Goal: Information Seeking & Learning: Learn about a topic

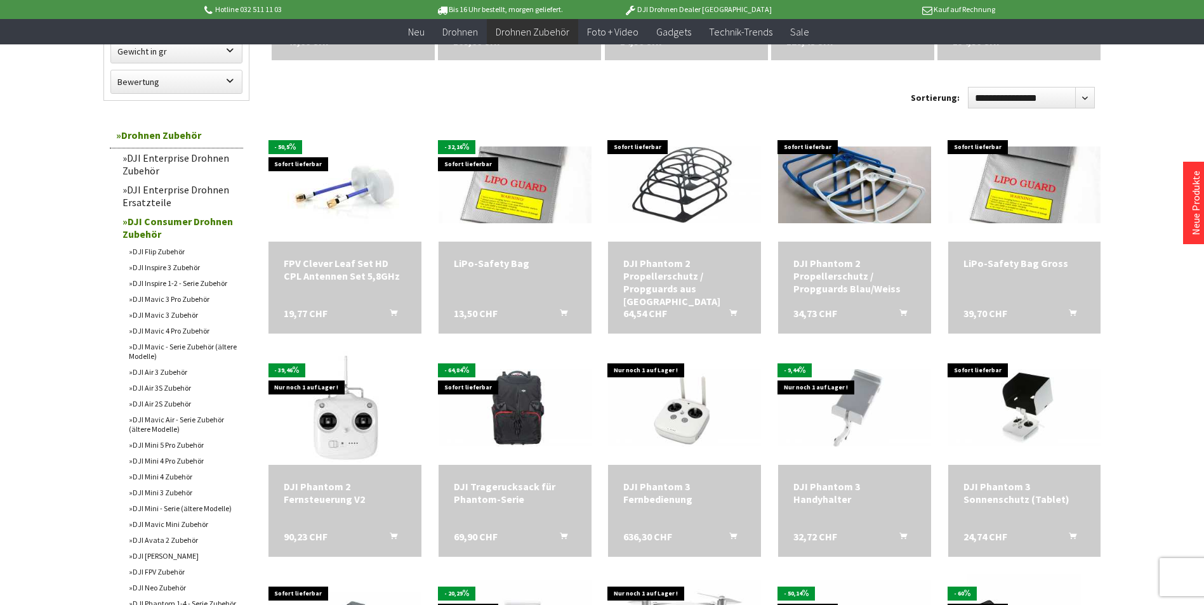
scroll to position [381, 0]
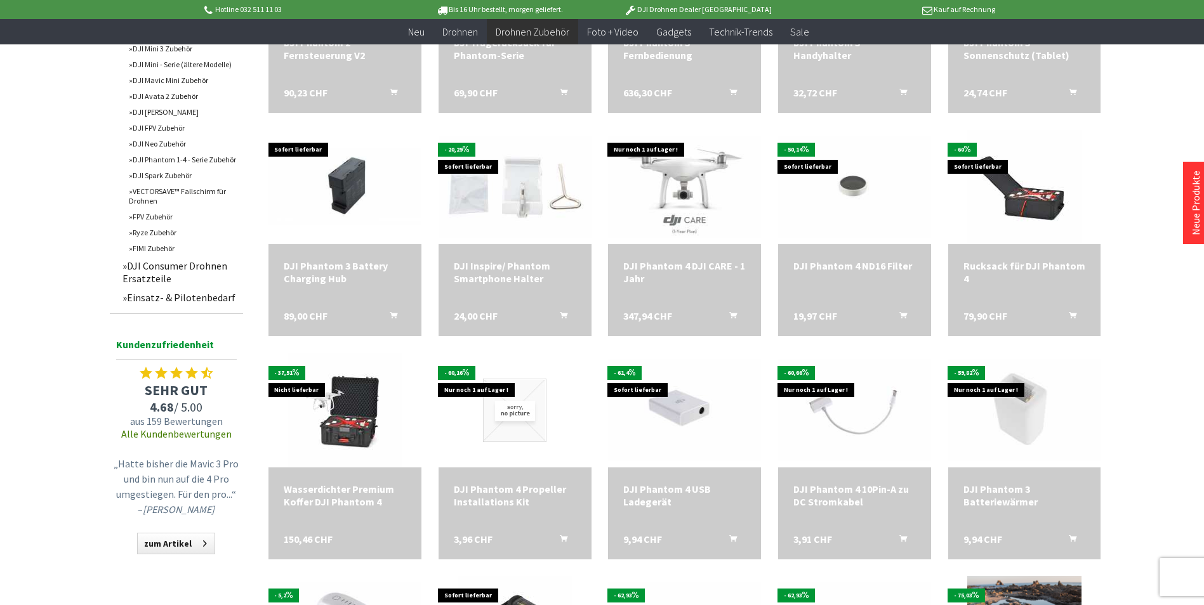
scroll to position [825, 0]
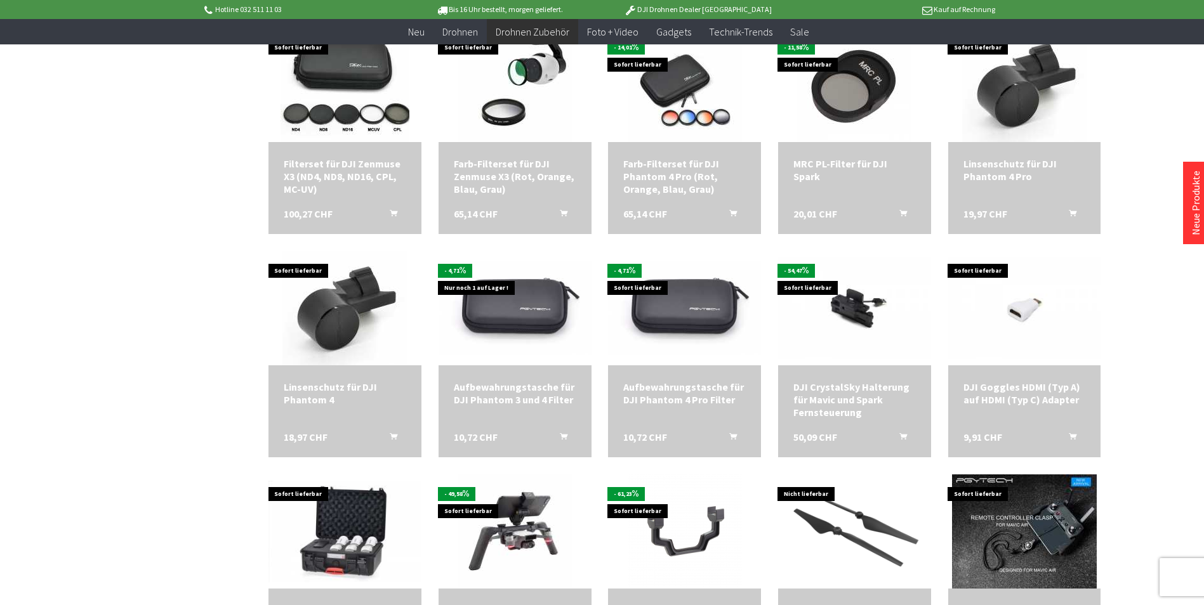
scroll to position [2412, 0]
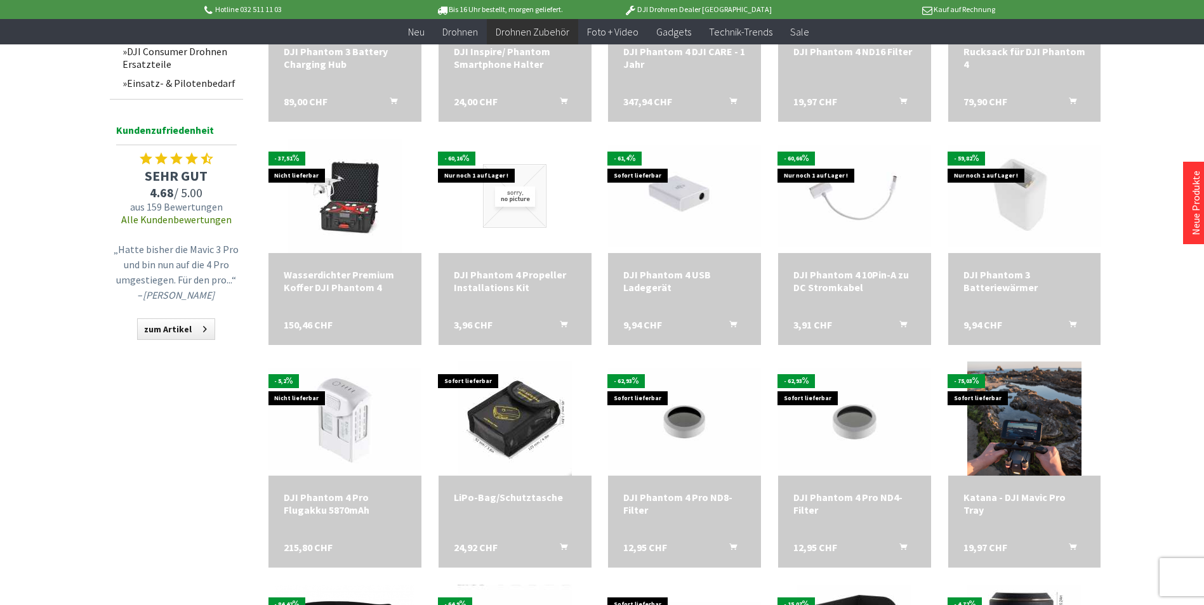
scroll to position [952, 0]
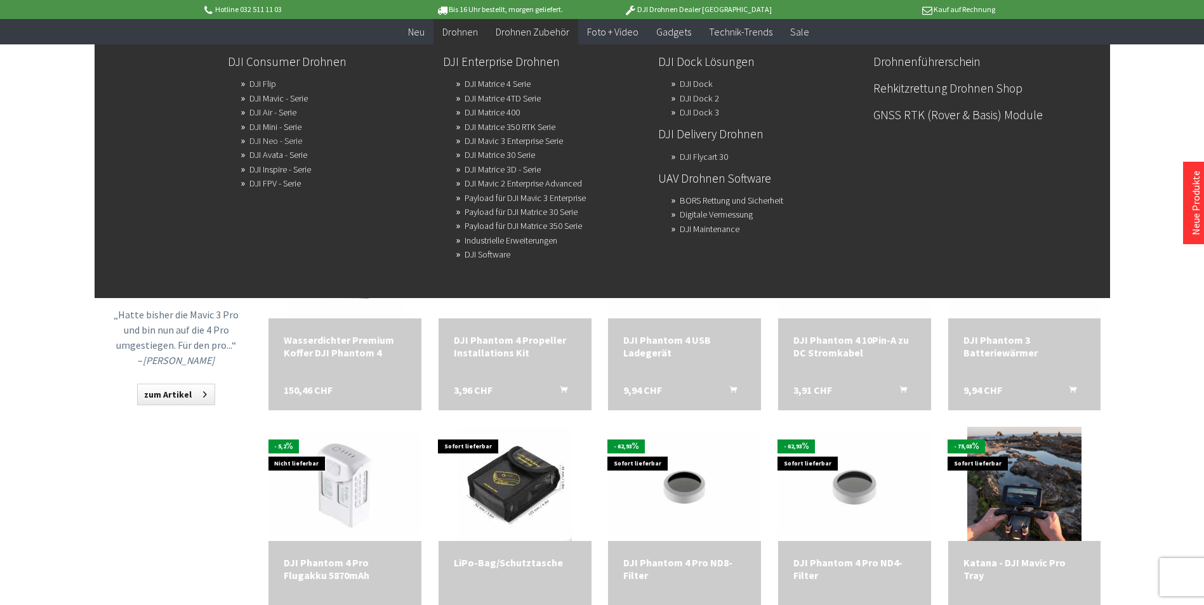
click at [271, 139] on link "DJI Neo - Serie" at bounding box center [275, 141] width 53 height 18
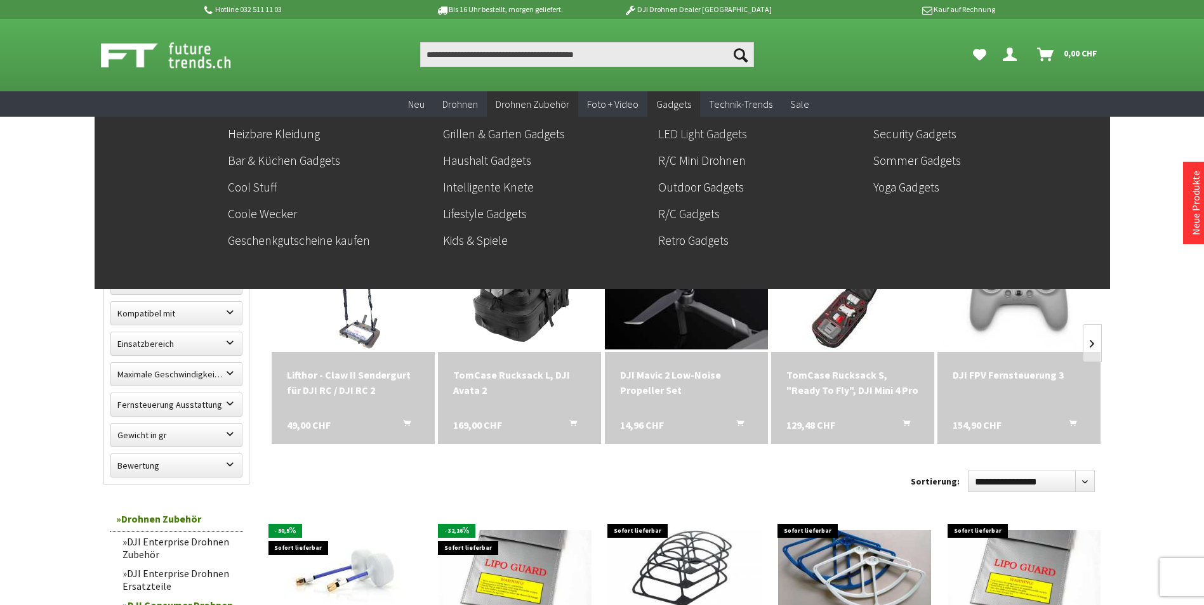
click at [690, 132] on link "LED Light Gadgets" at bounding box center [760, 134] width 205 height 22
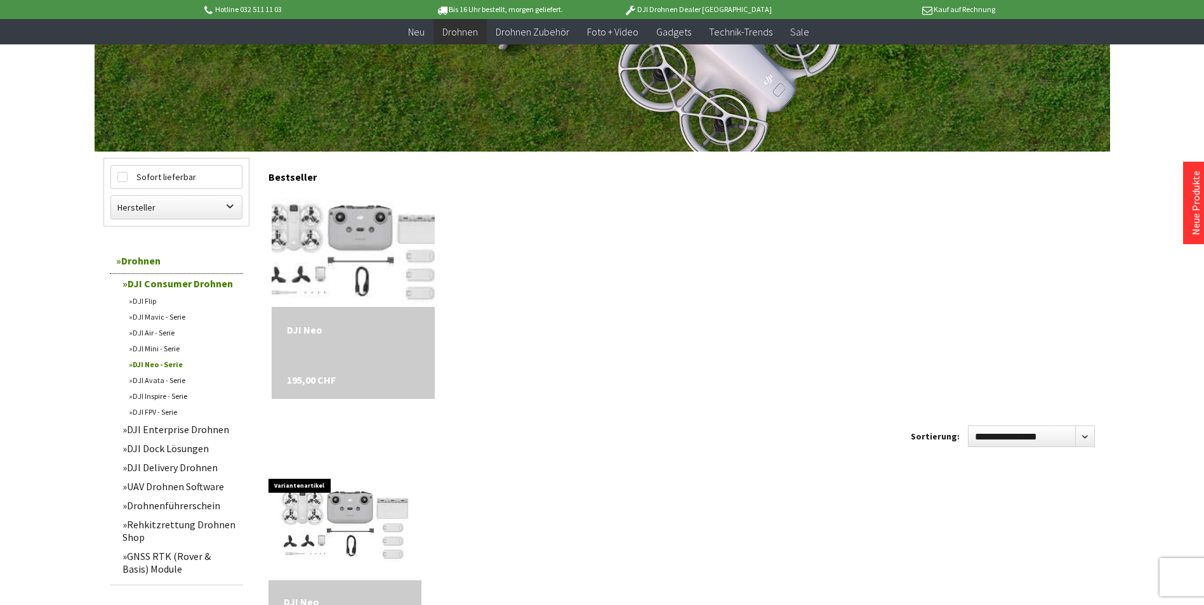
scroll to position [254, 0]
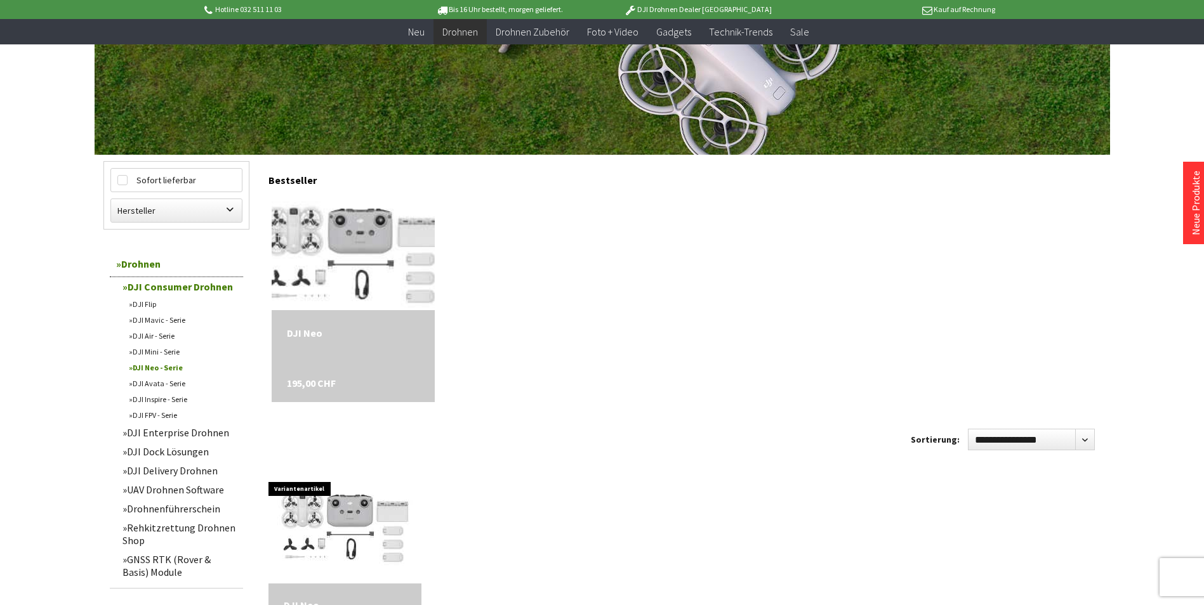
click at [346, 253] on img at bounding box center [352, 253] width 189 height 160
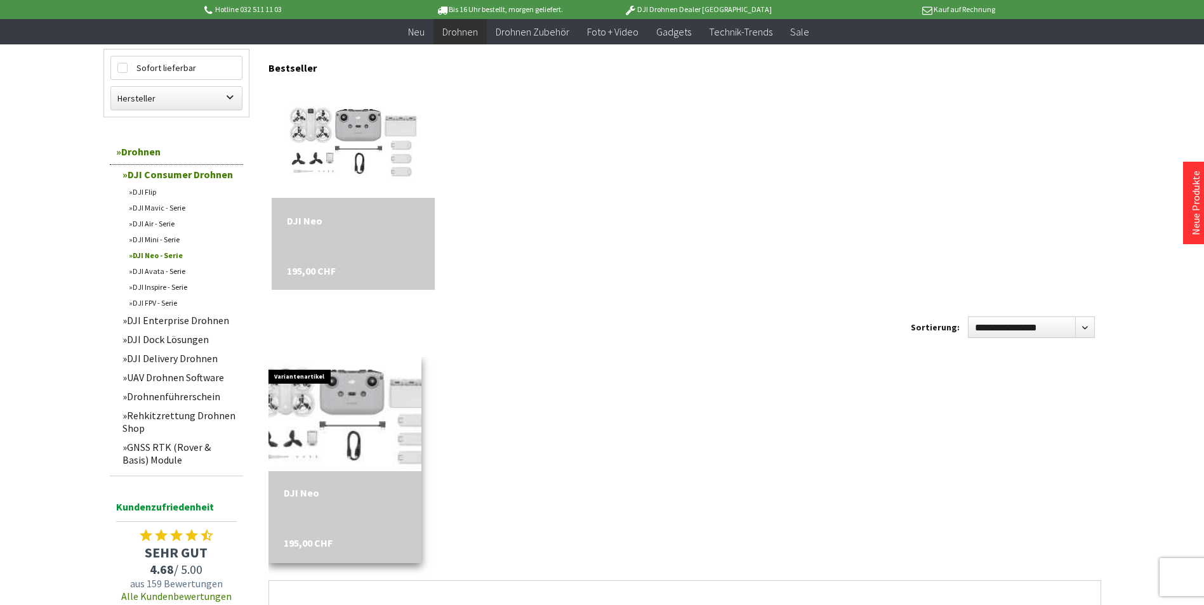
scroll to position [381, 0]
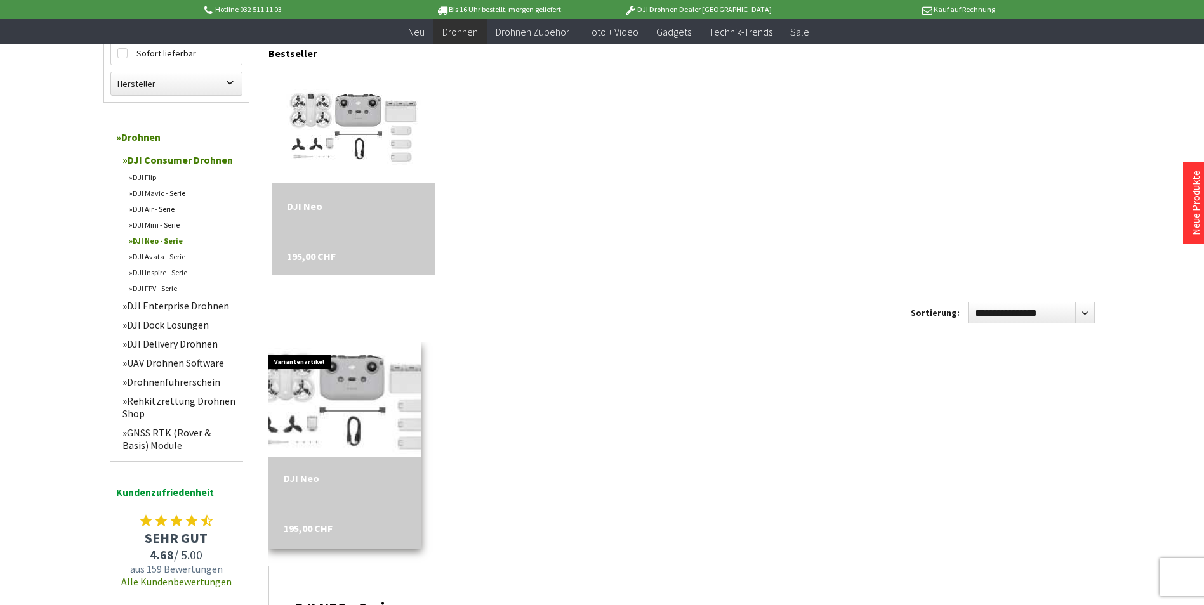
click at [359, 393] on img at bounding box center [344, 400] width 189 height 160
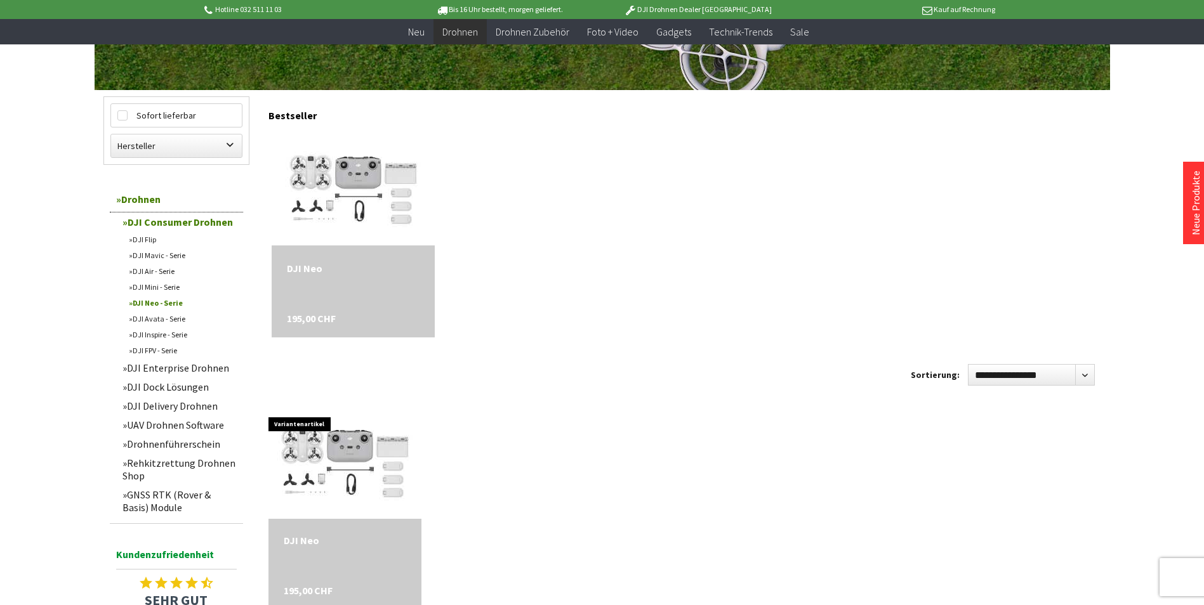
scroll to position [254, 0]
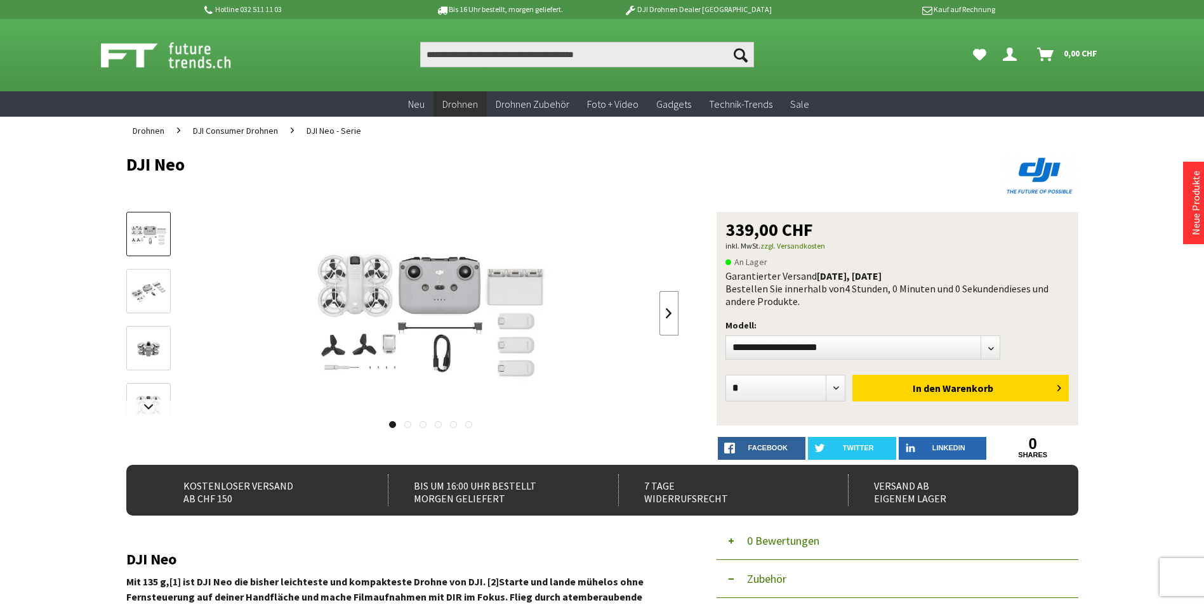
click at [664, 311] on link at bounding box center [668, 313] width 19 height 44
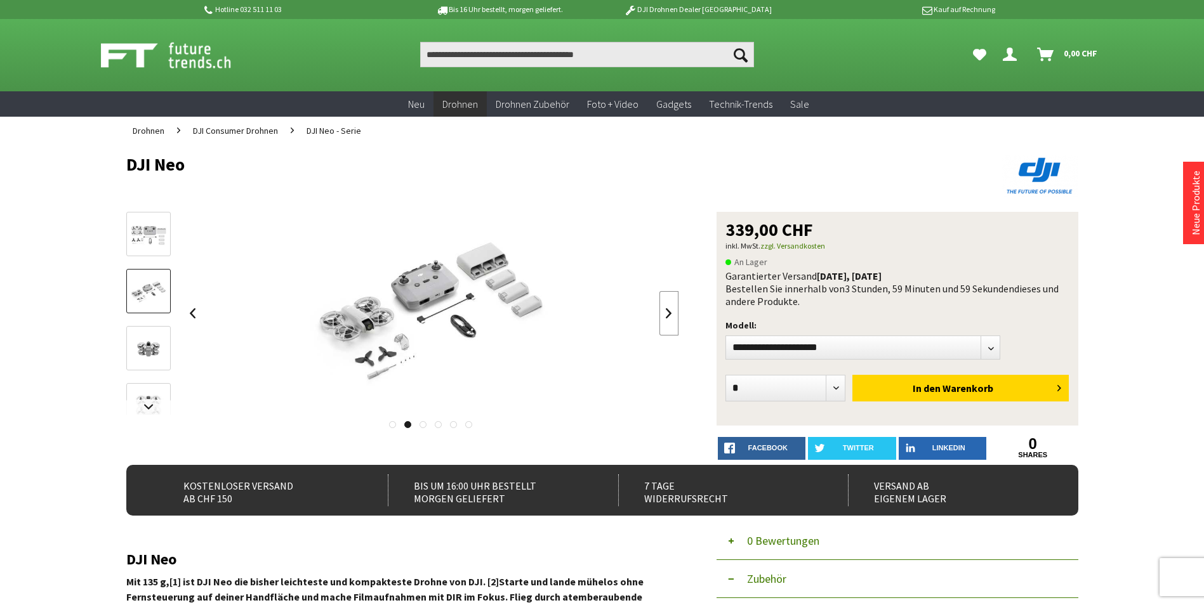
click at [664, 311] on link at bounding box center [668, 313] width 19 height 44
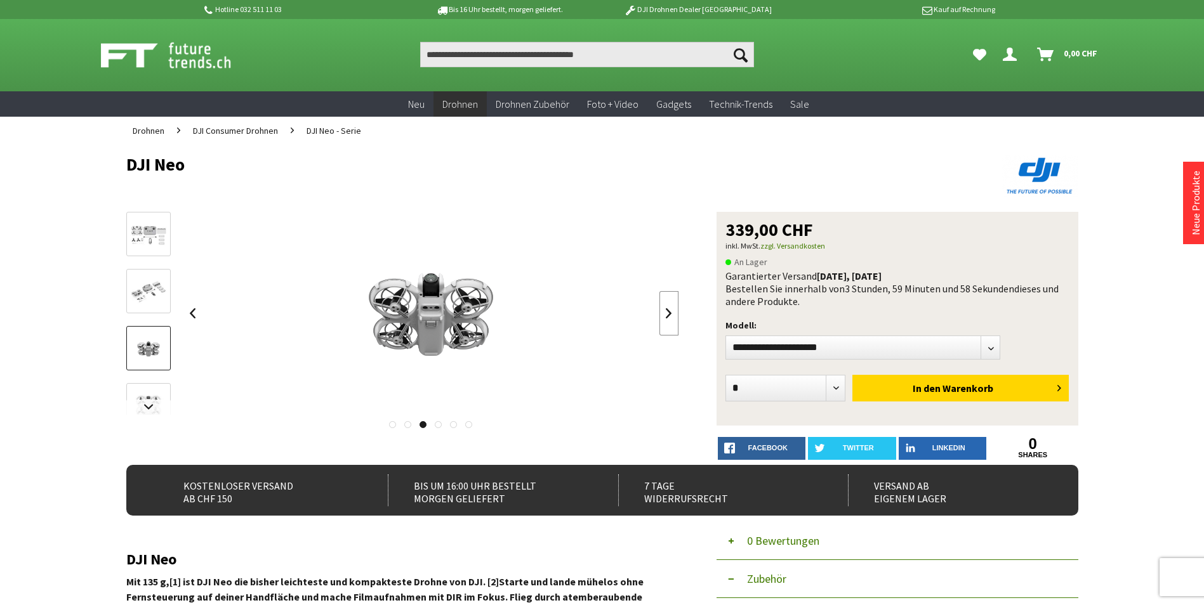
click at [664, 311] on link at bounding box center [668, 313] width 19 height 44
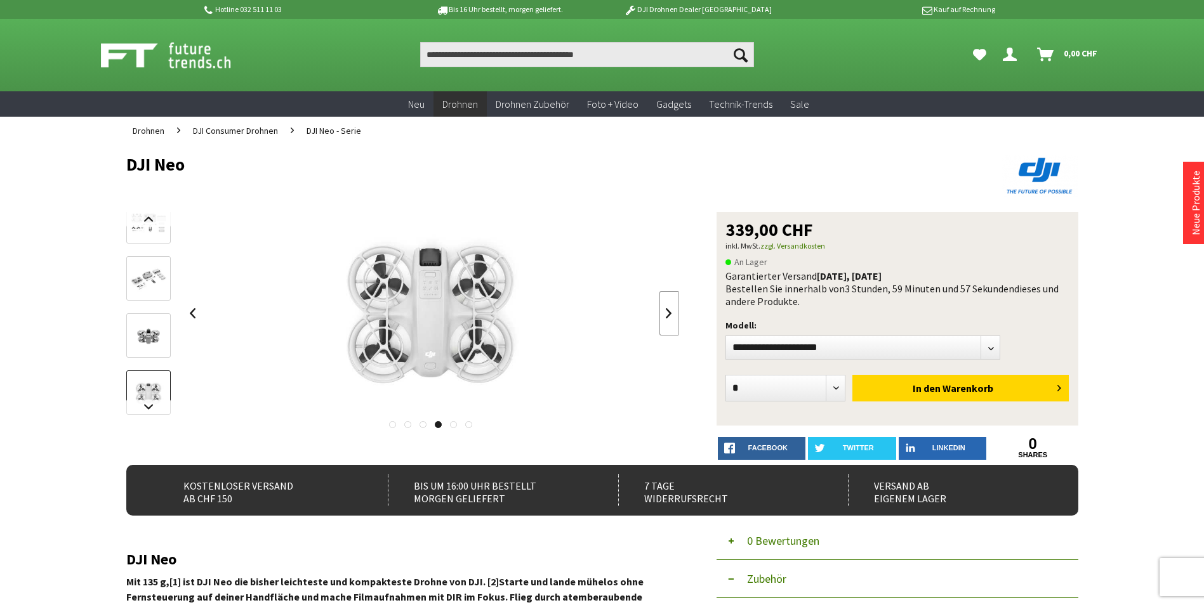
click at [664, 311] on link at bounding box center [668, 313] width 19 height 44
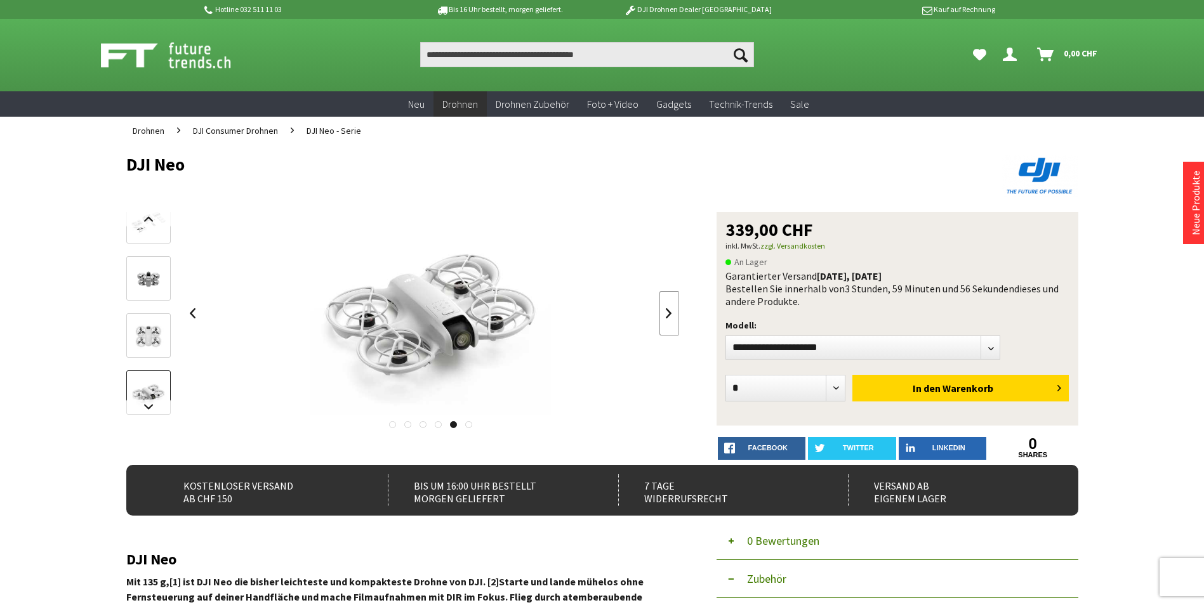
click at [664, 311] on link at bounding box center [668, 313] width 19 height 44
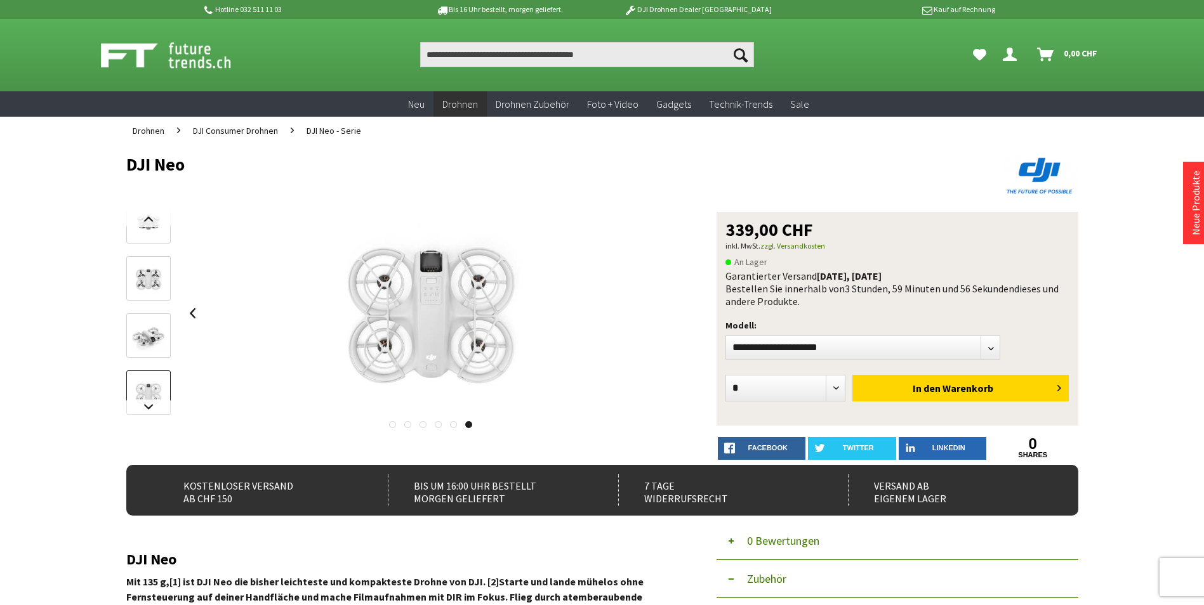
click at [665, 311] on div at bounding box center [431, 313] width 496 height 203
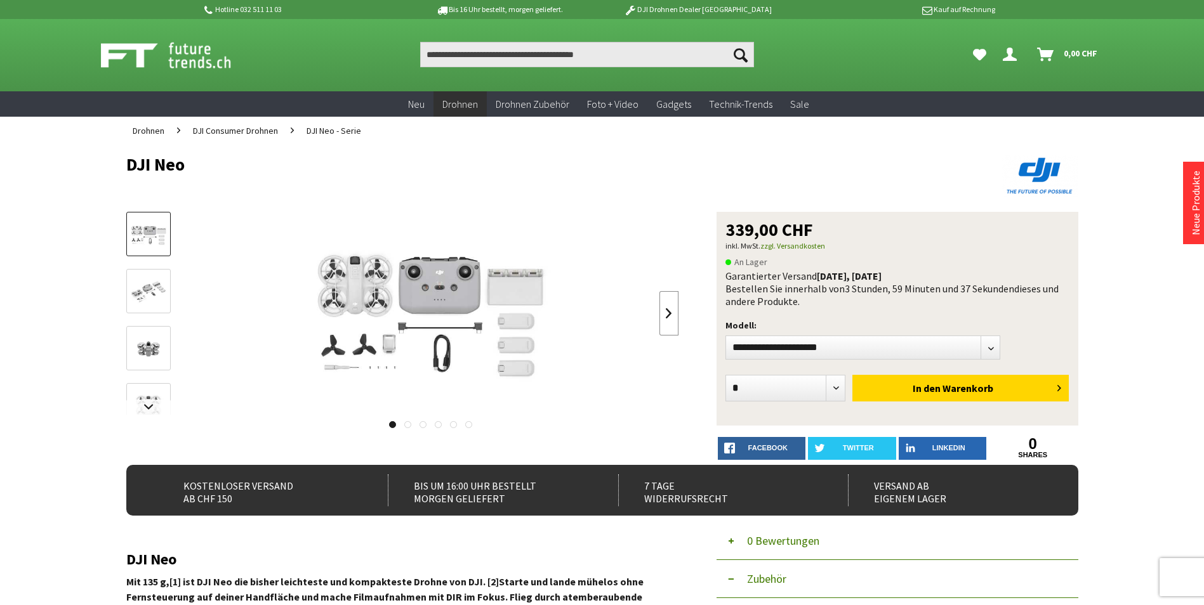
click at [665, 312] on link at bounding box center [668, 313] width 19 height 44
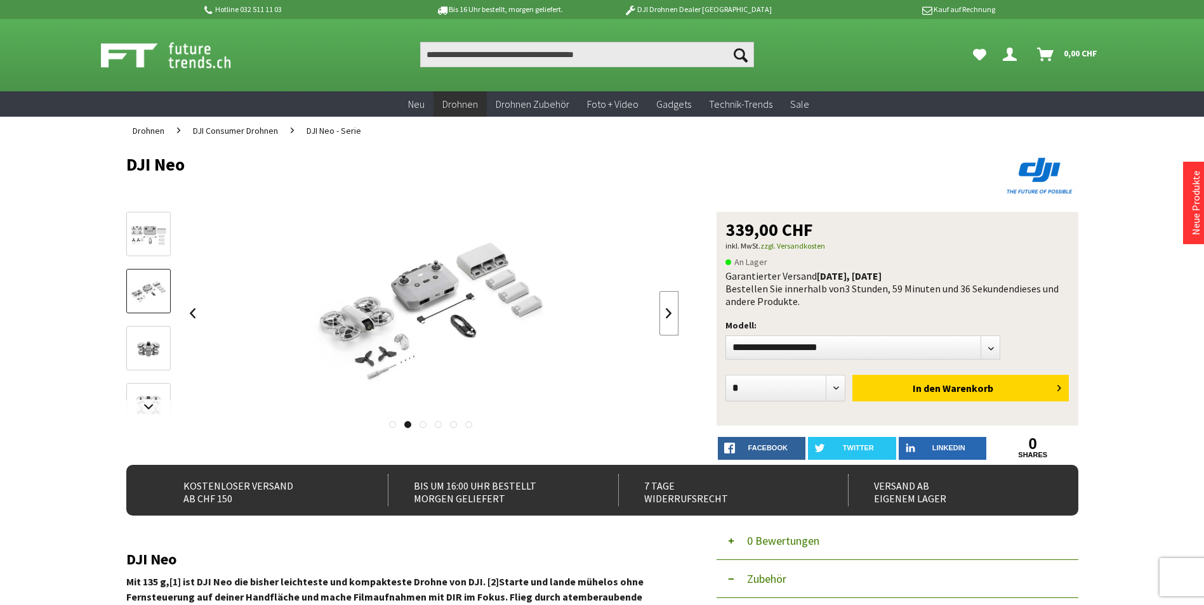
click at [665, 312] on link at bounding box center [668, 313] width 19 height 44
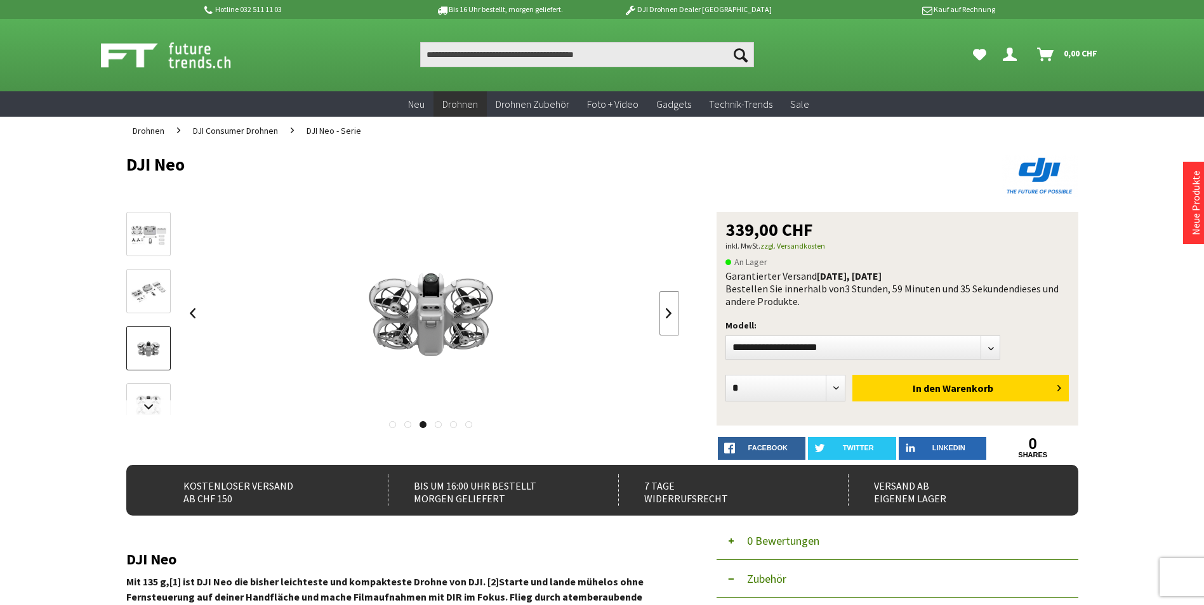
click at [665, 312] on link at bounding box center [668, 313] width 19 height 44
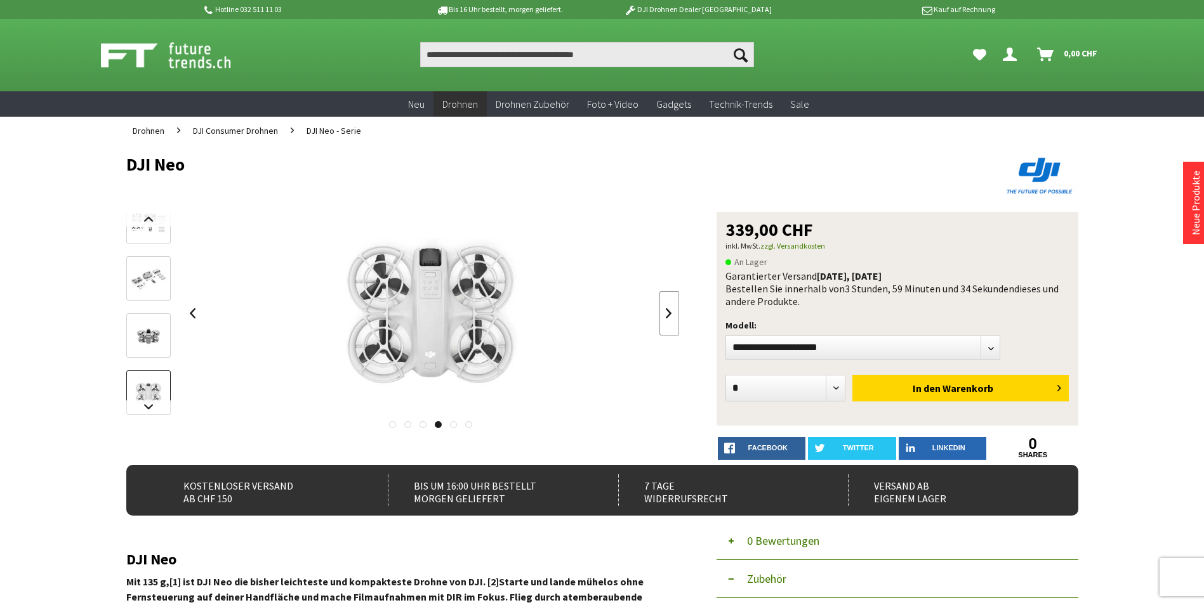
click at [665, 312] on link at bounding box center [668, 313] width 19 height 44
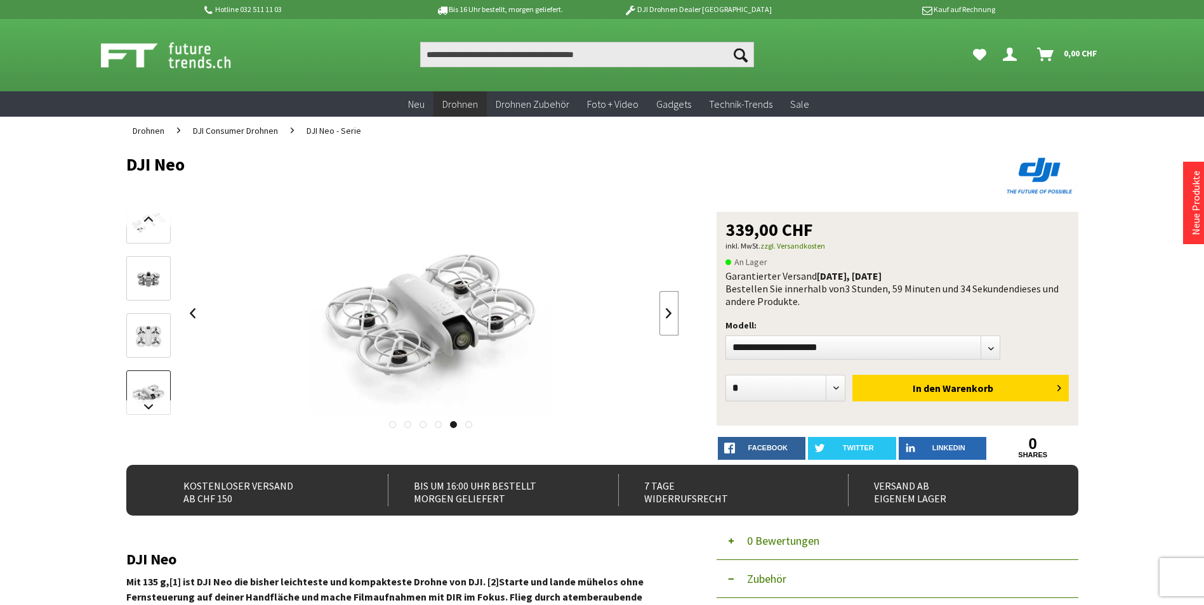
click at [665, 312] on link at bounding box center [668, 313] width 19 height 44
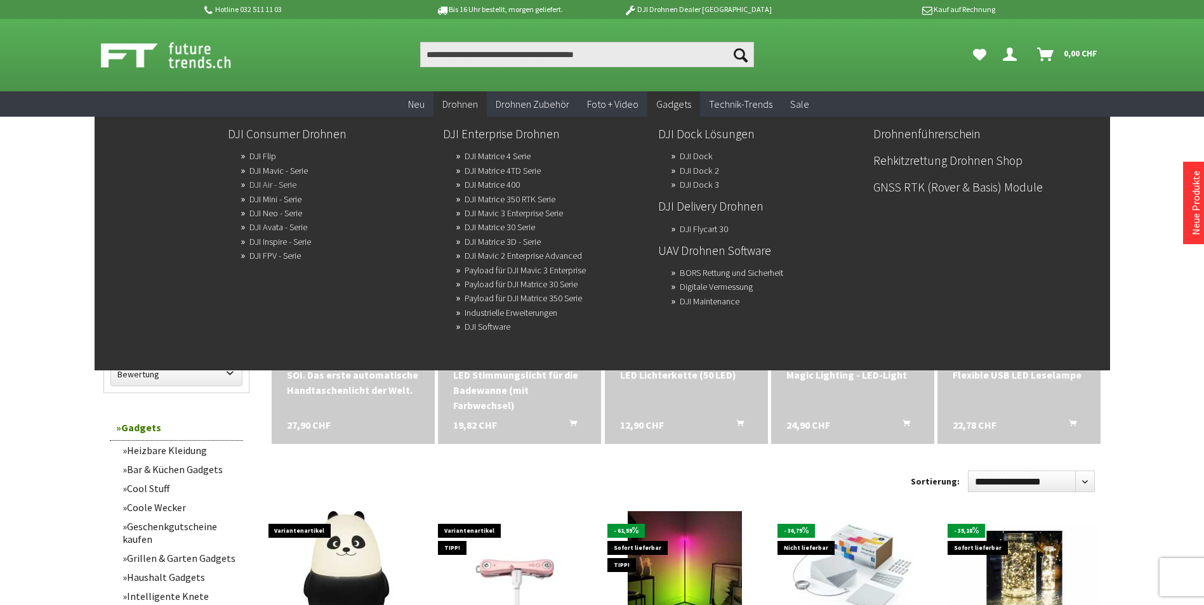
click at [269, 184] on link "DJI Air - Serie" at bounding box center [272, 185] width 47 height 18
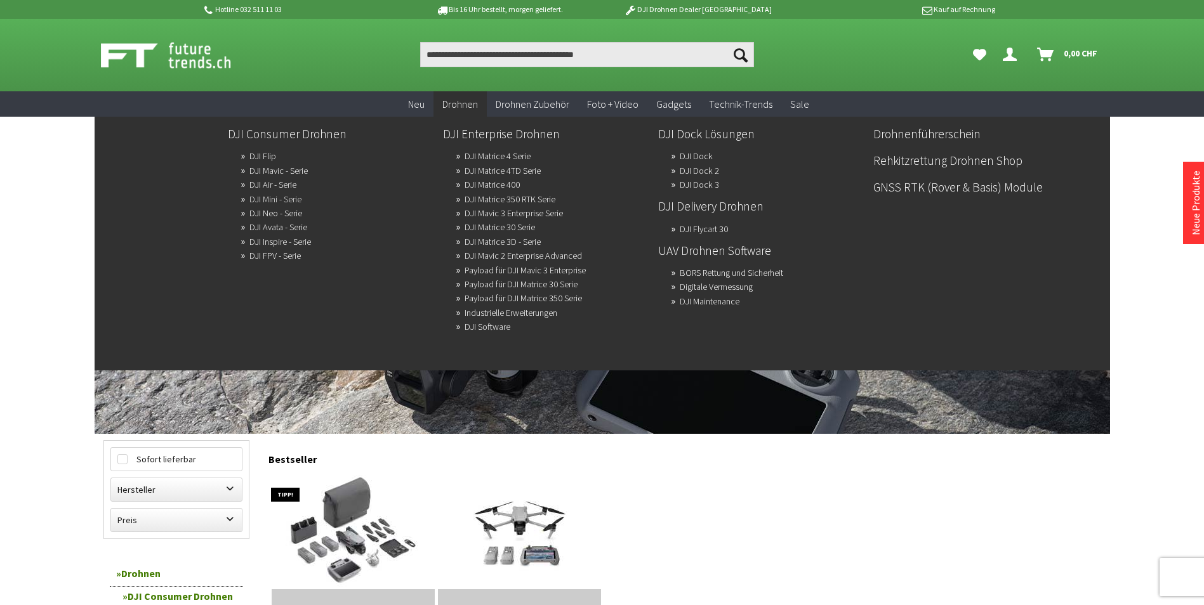
click at [270, 200] on link "DJI Mini - Serie" at bounding box center [275, 199] width 52 height 18
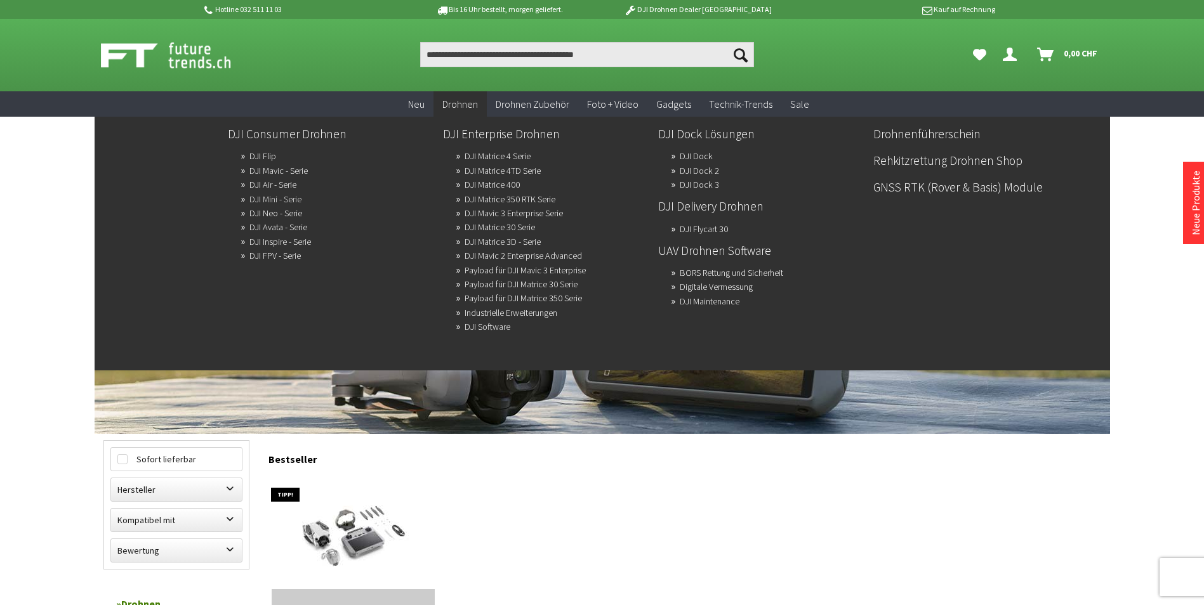
click at [272, 197] on link "DJI Mini - Serie" at bounding box center [275, 199] width 52 height 18
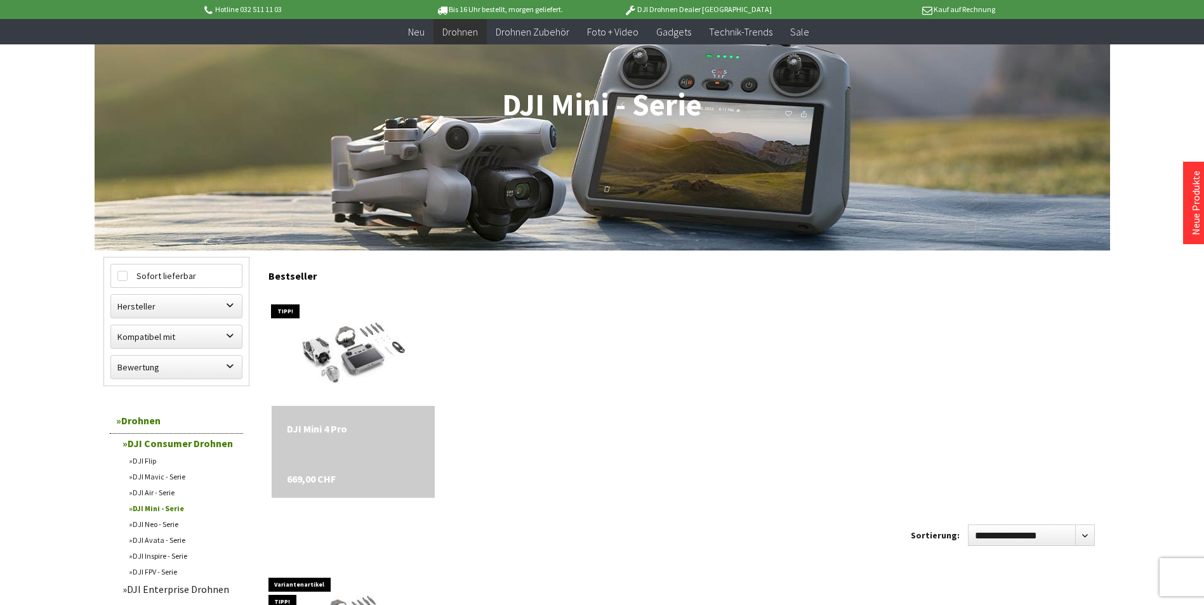
scroll to position [190, 0]
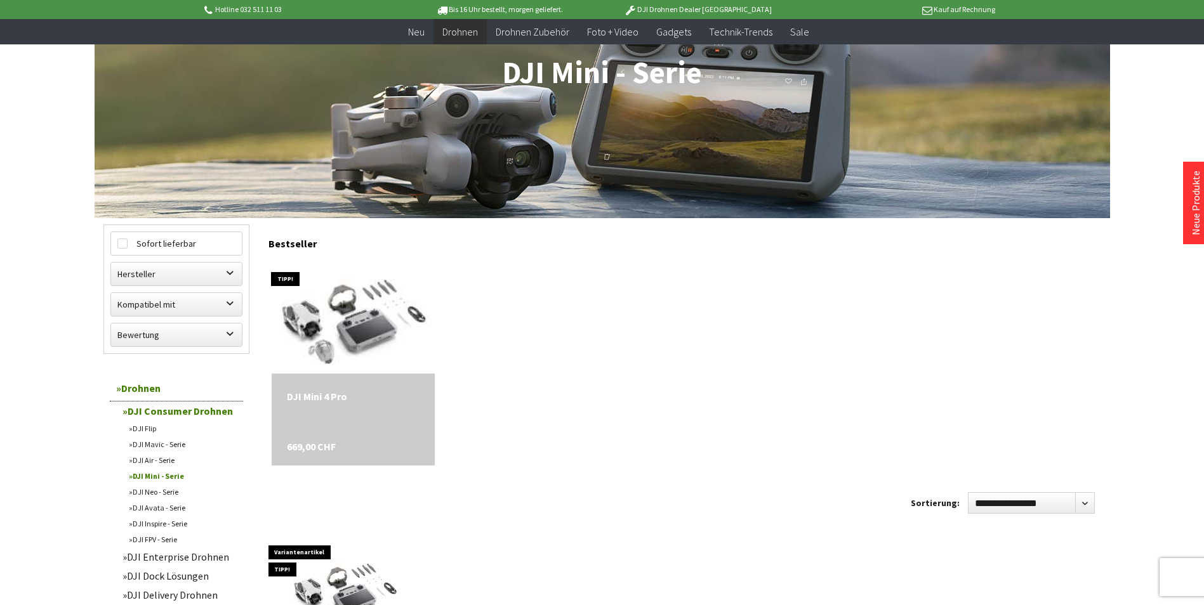
click at [343, 311] on img at bounding box center [353, 317] width 200 height 160
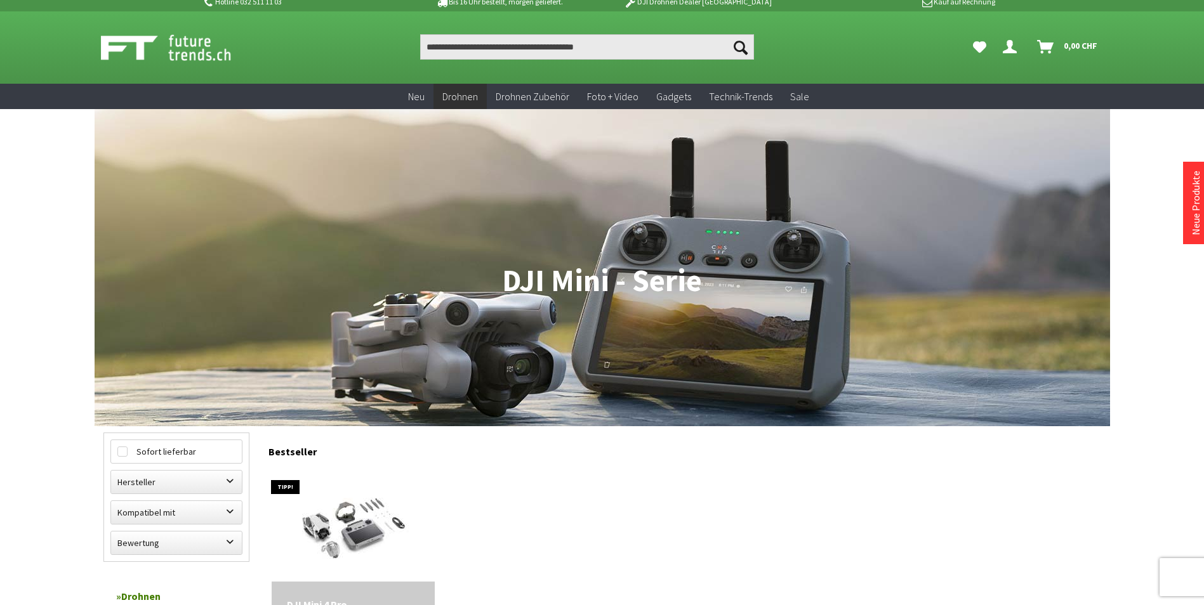
scroll to position [0, 0]
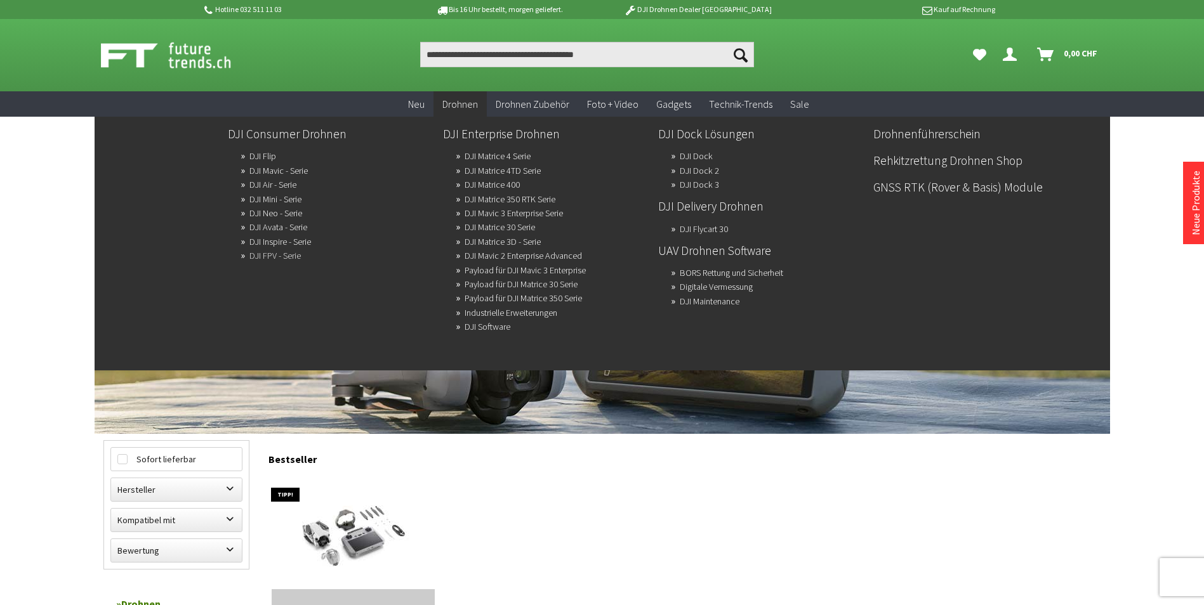
click at [269, 254] on link "DJI FPV - Serie" at bounding box center [274, 256] width 51 height 18
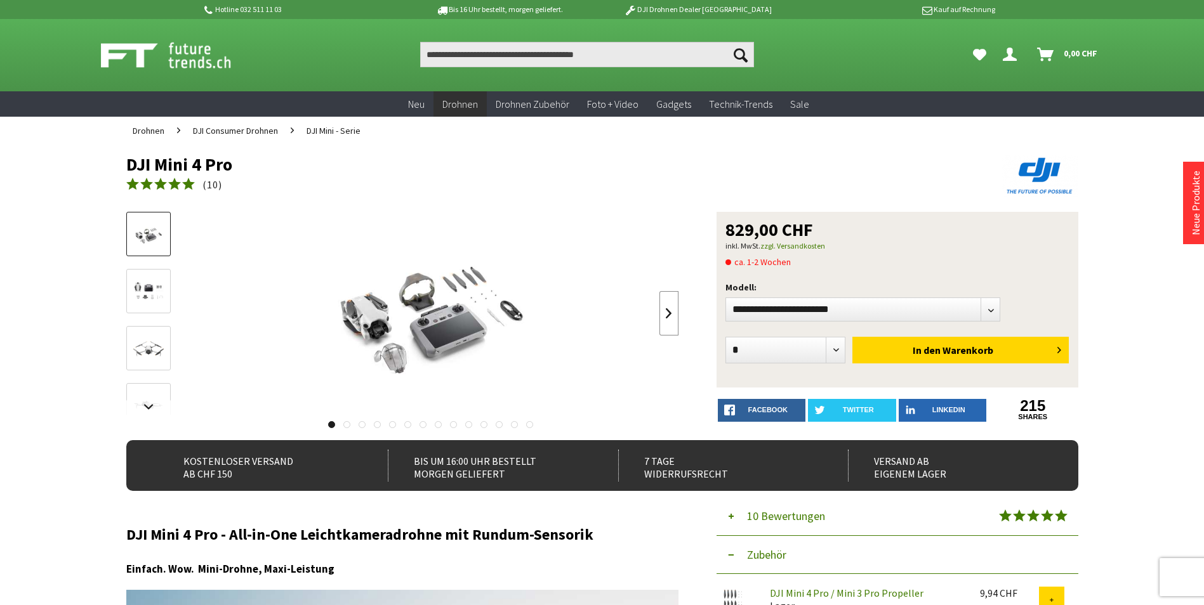
click at [665, 310] on link at bounding box center [668, 313] width 19 height 44
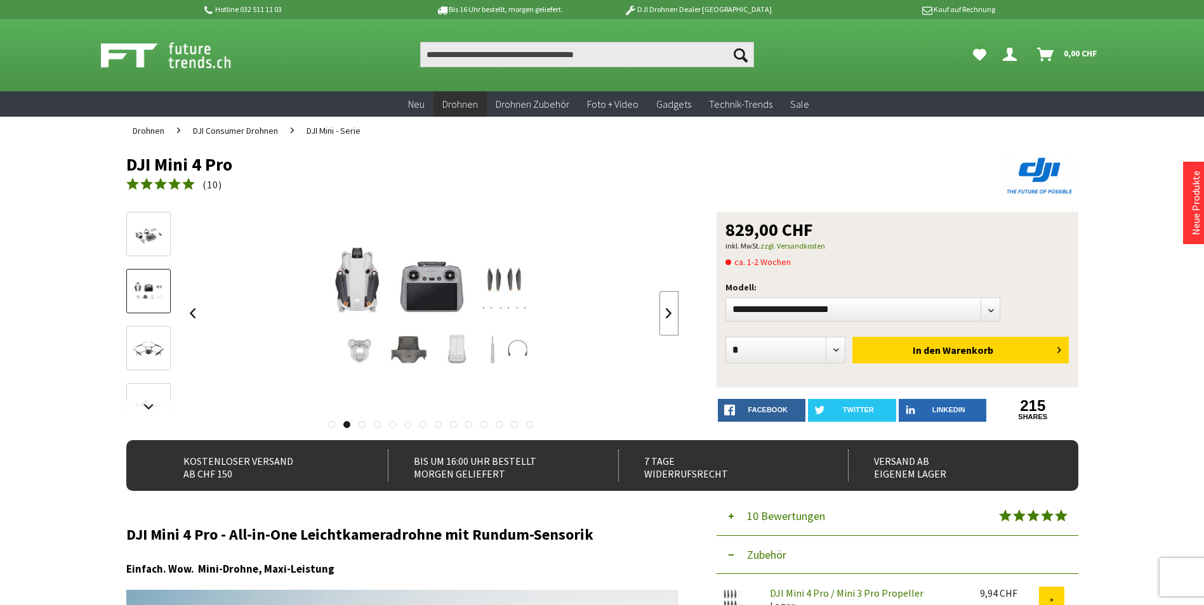
click at [665, 310] on link at bounding box center [668, 313] width 19 height 44
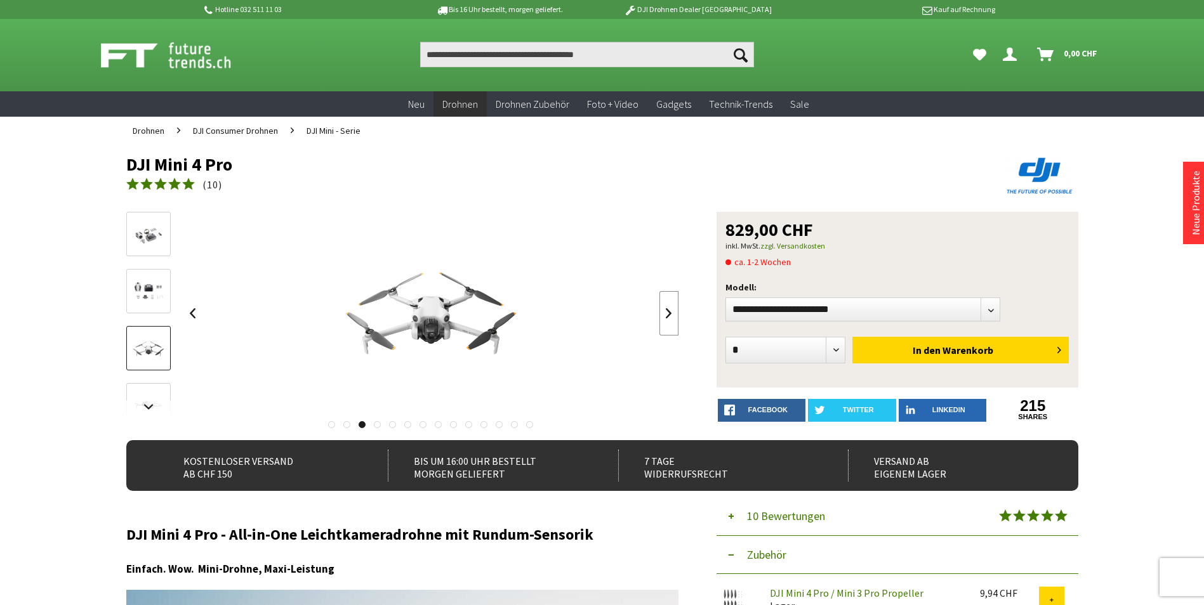
click at [665, 310] on link at bounding box center [668, 313] width 19 height 44
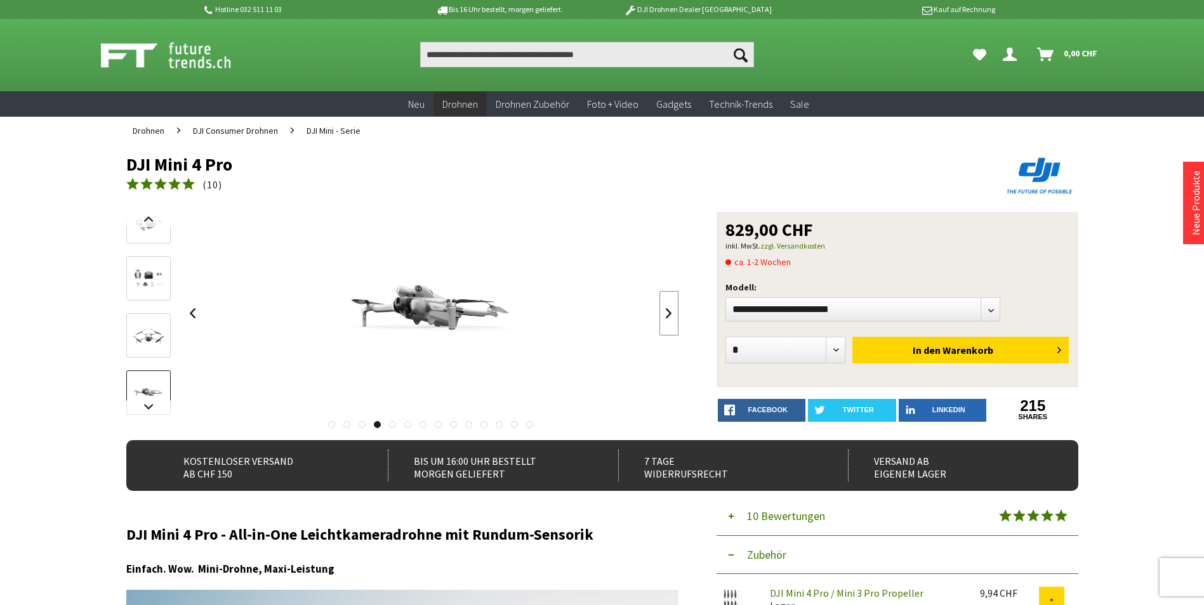
click at [665, 310] on link at bounding box center [668, 313] width 19 height 44
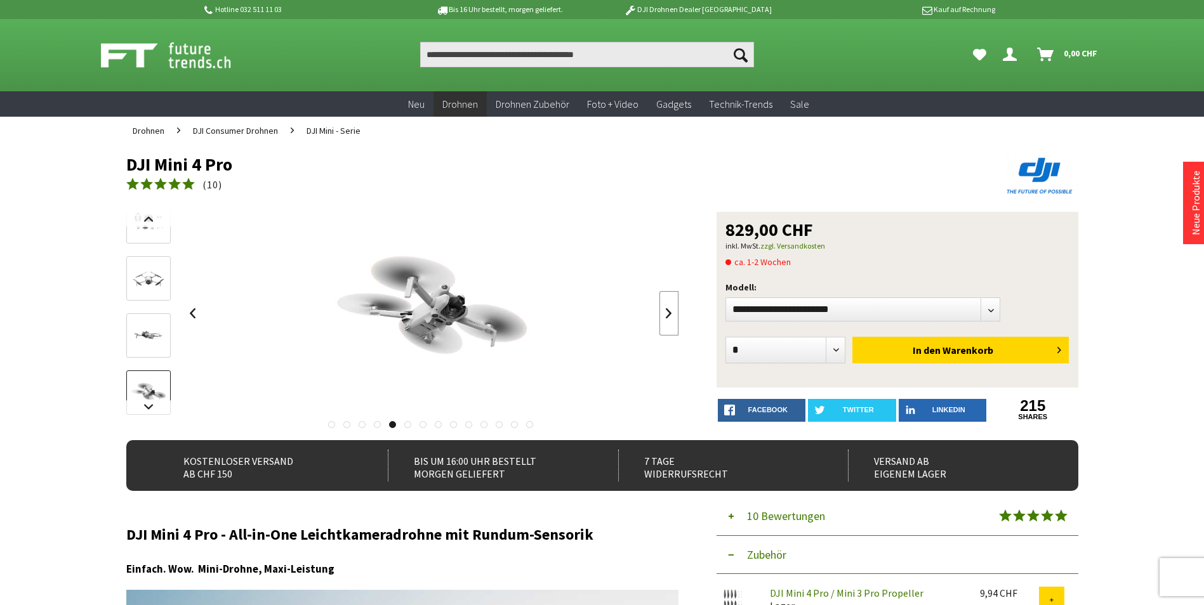
click at [665, 308] on link at bounding box center [668, 313] width 19 height 44
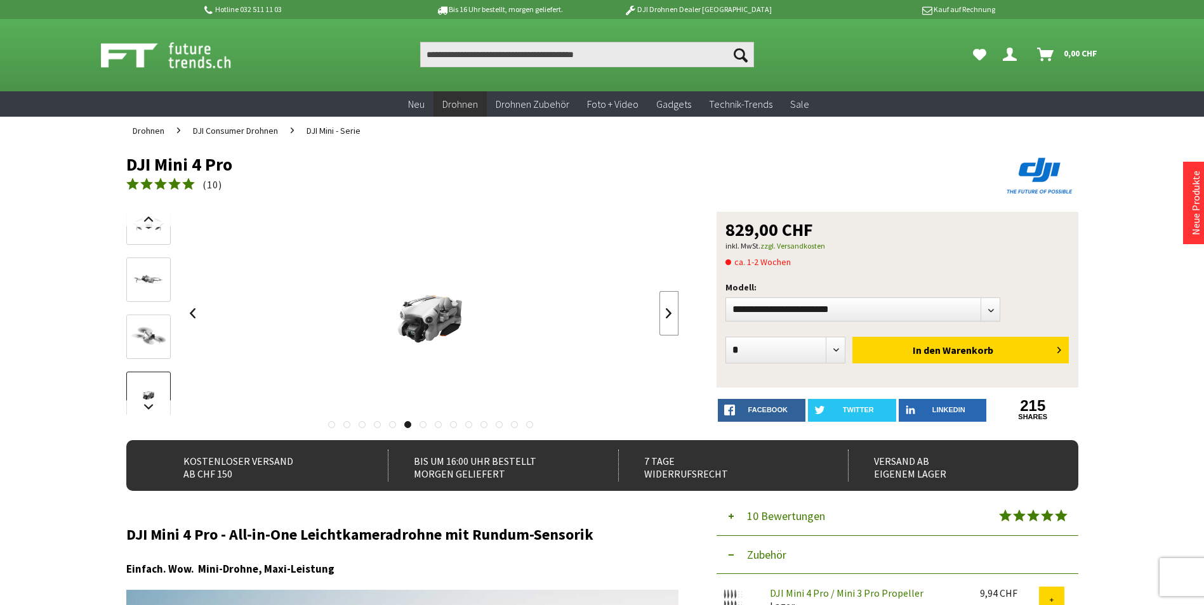
click at [666, 307] on link at bounding box center [668, 313] width 19 height 44
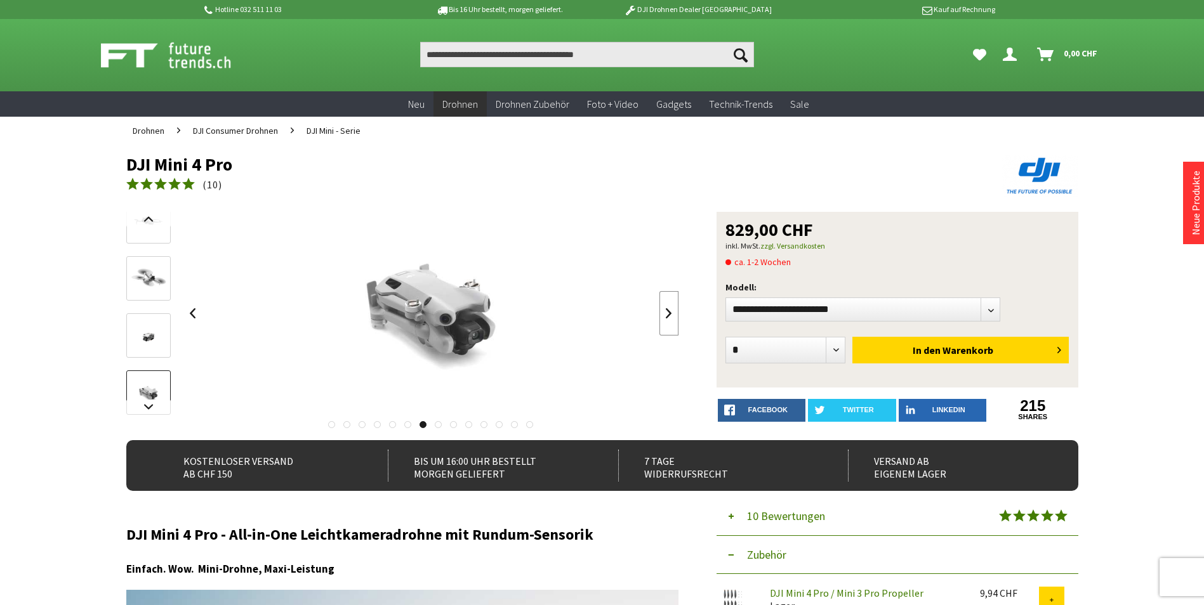
click at [666, 307] on link at bounding box center [668, 313] width 19 height 44
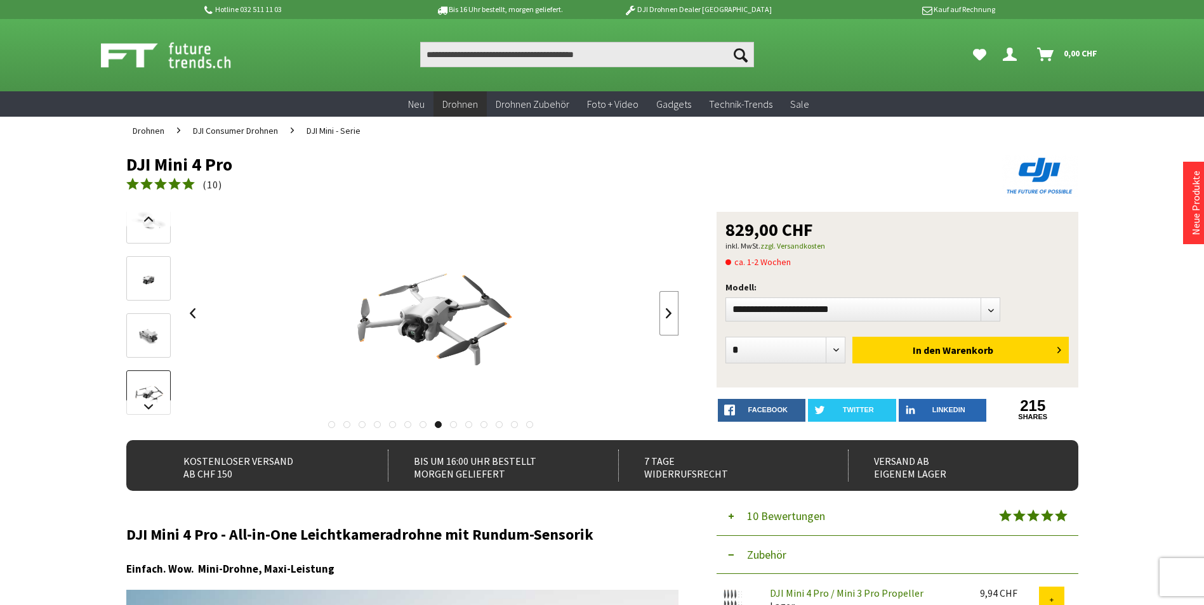
click at [666, 307] on link at bounding box center [668, 313] width 19 height 44
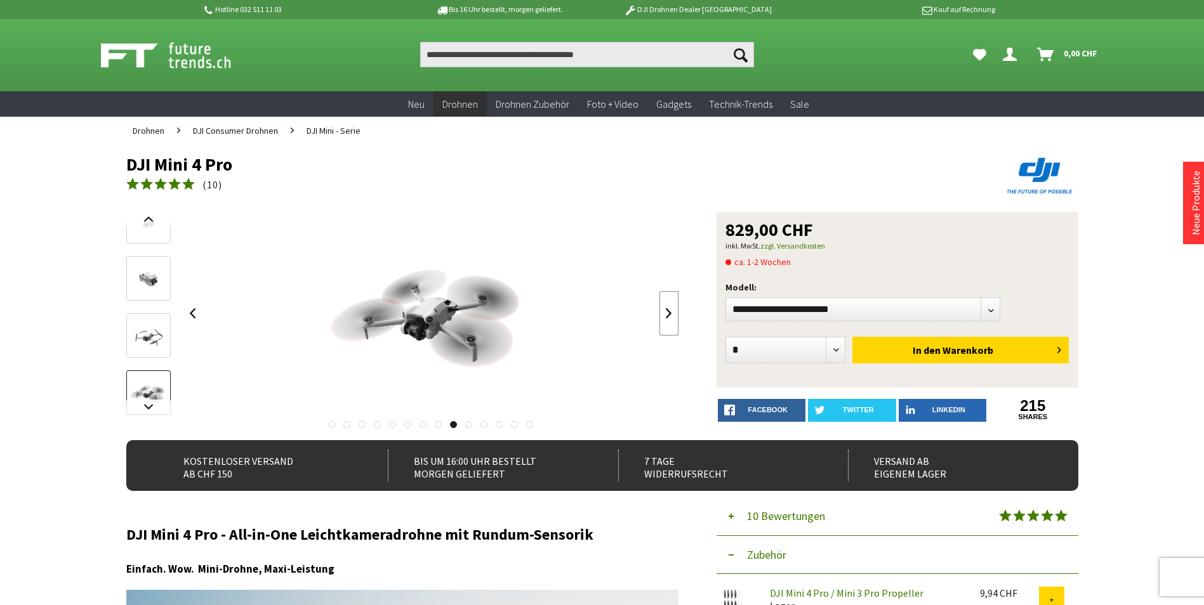
click at [666, 307] on link at bounding box center [668, 313] width 19 height 44
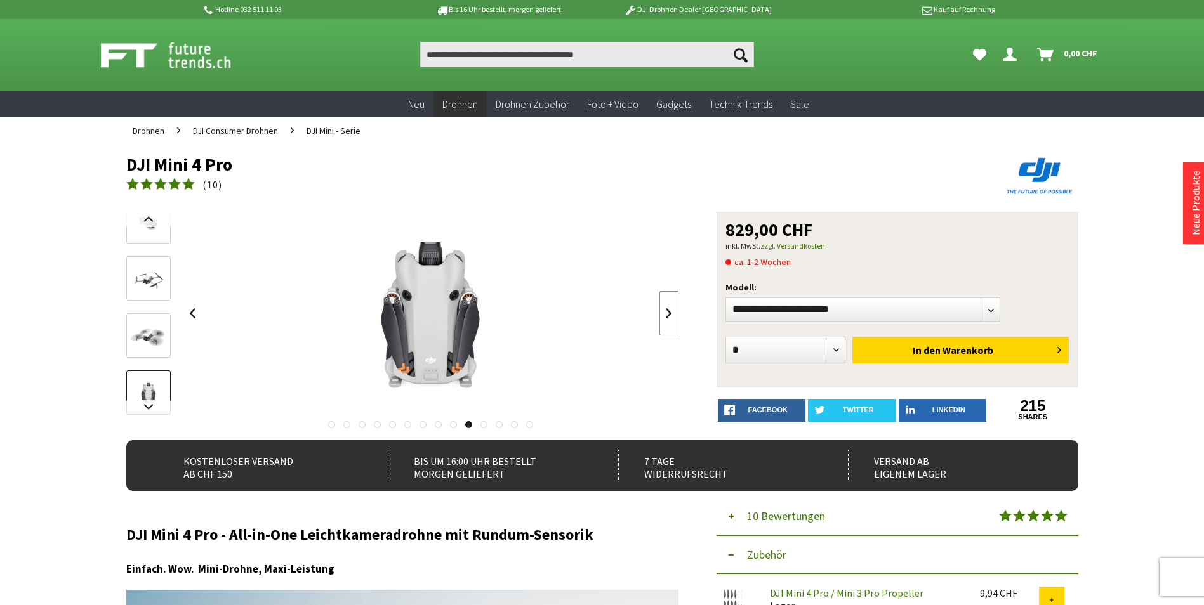
click at [666, 307] on link at bounding box center [668, 313] width 19 height 44
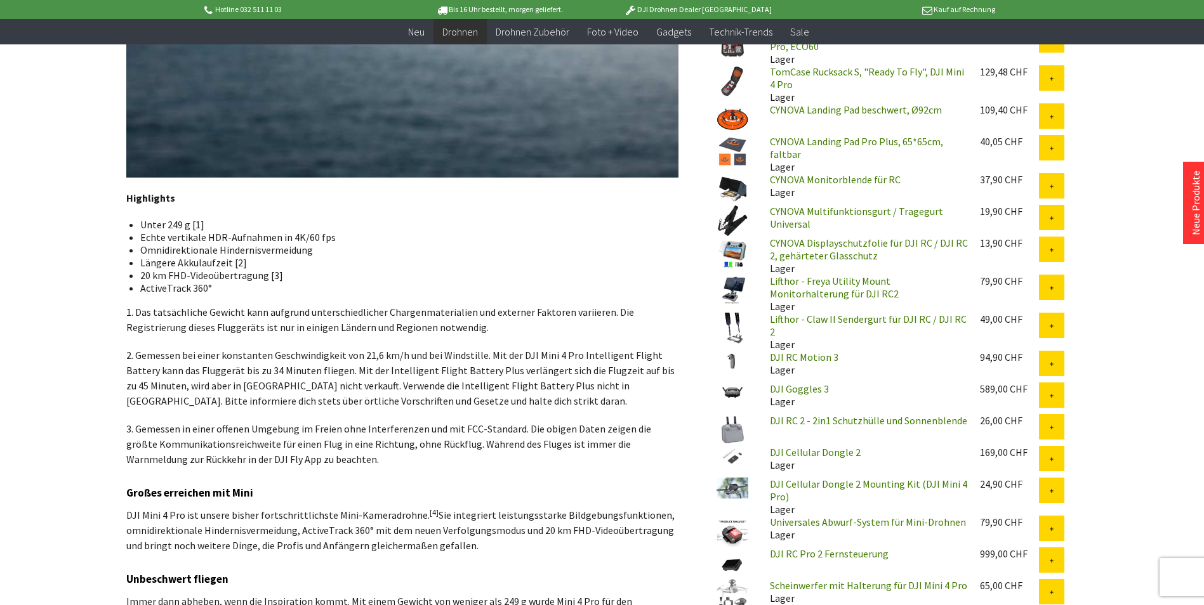
scroll to position [1015, 0]
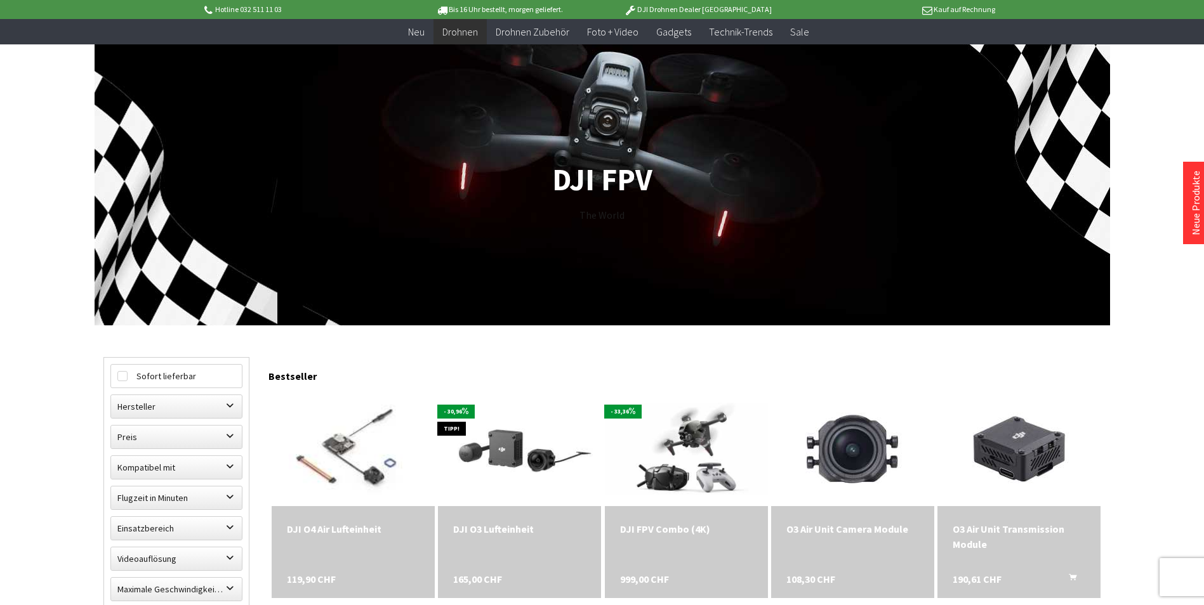
scroll to position [63, 0]
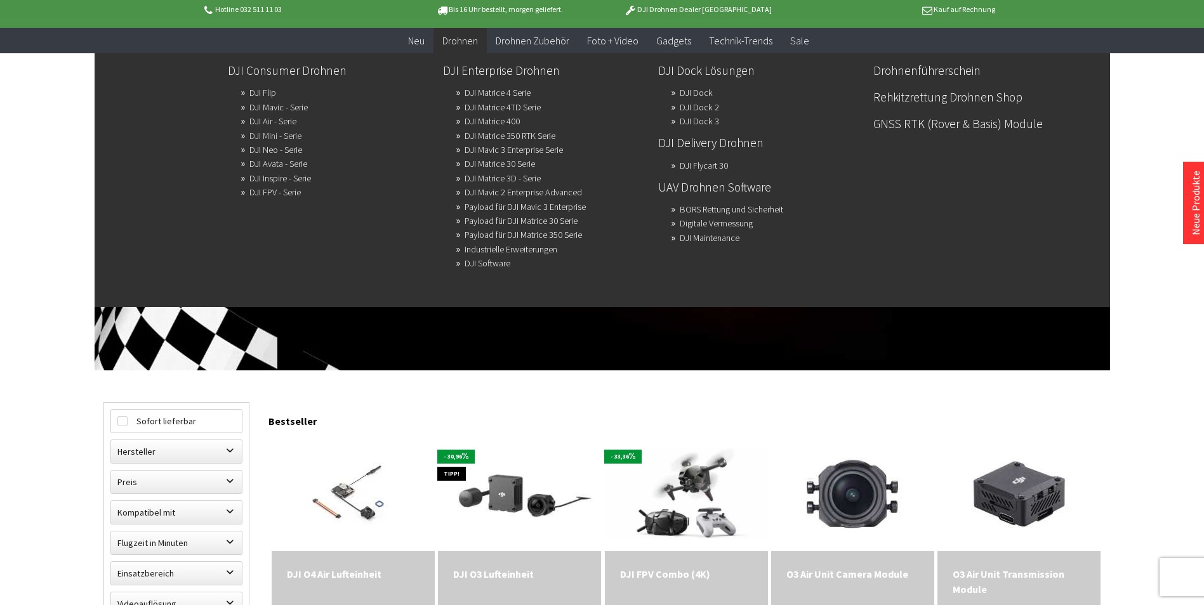
click at [269, 133] on link "DJI Mini - Serie" at bounding box center [275, 136] width 52 height 18
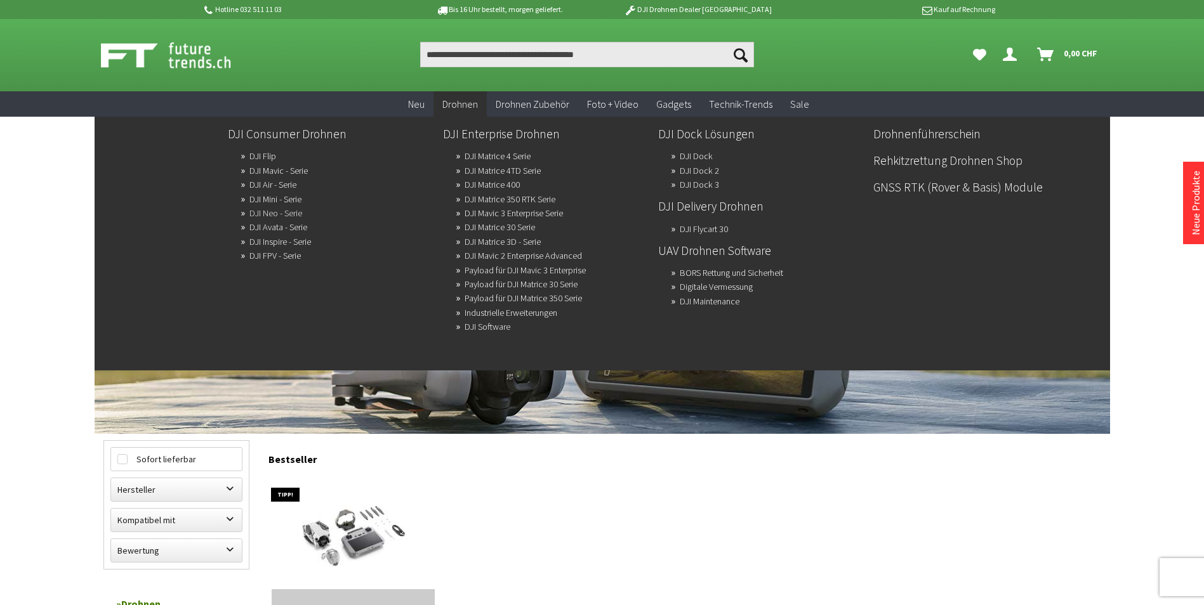
click at [271, 214] on link "DJI Neo - Serie" at bounding box center [275, 213] width 53 height 18
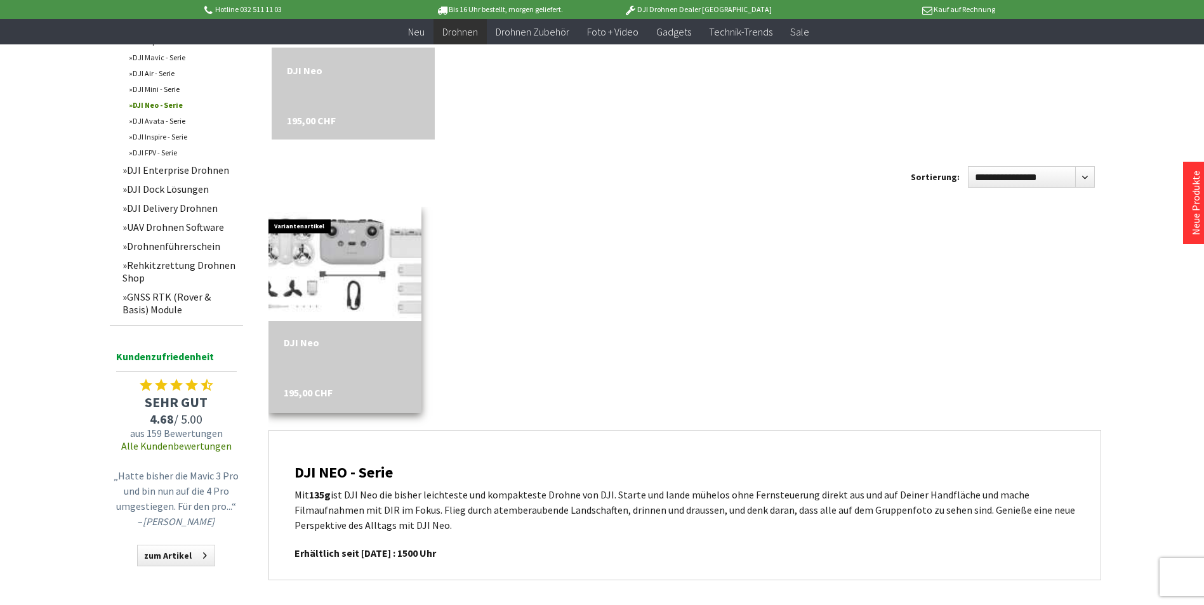
scroll to position [254, 0]
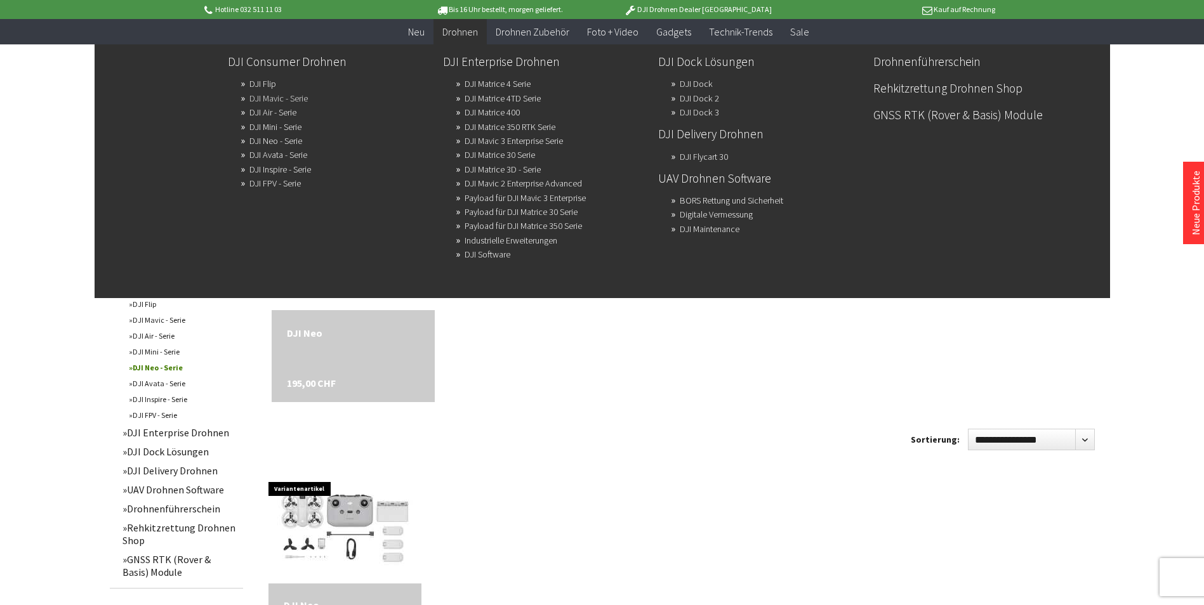
click at [268, 96] on link "DJI Mavic - Serie" at bounding box center [278, 98] width 58 height 18
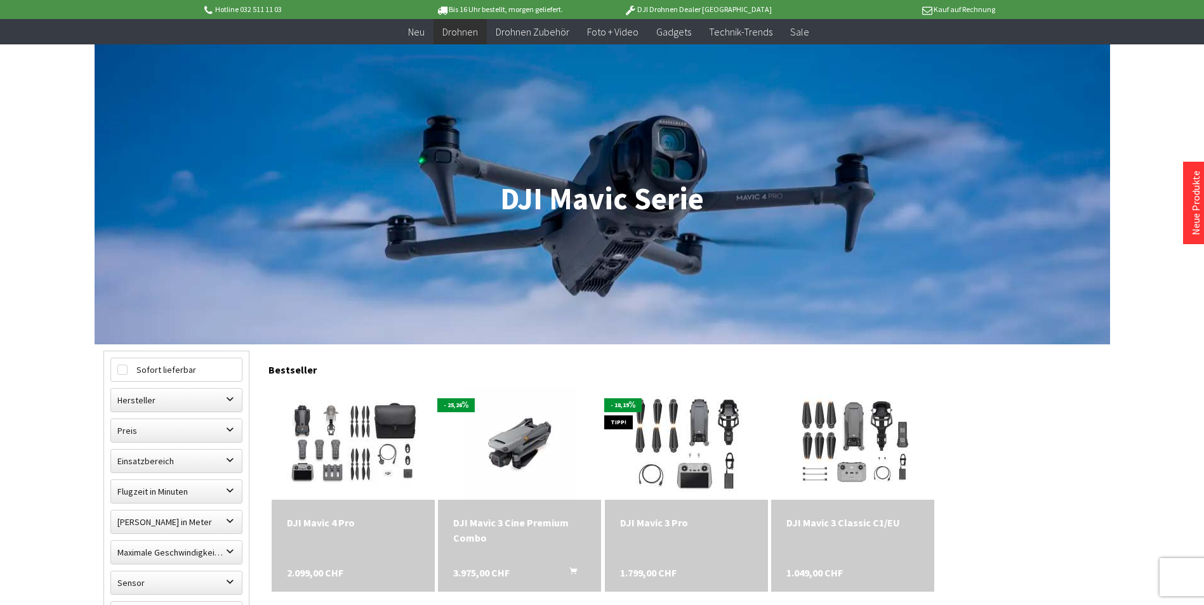
scroll to position [63, 0]
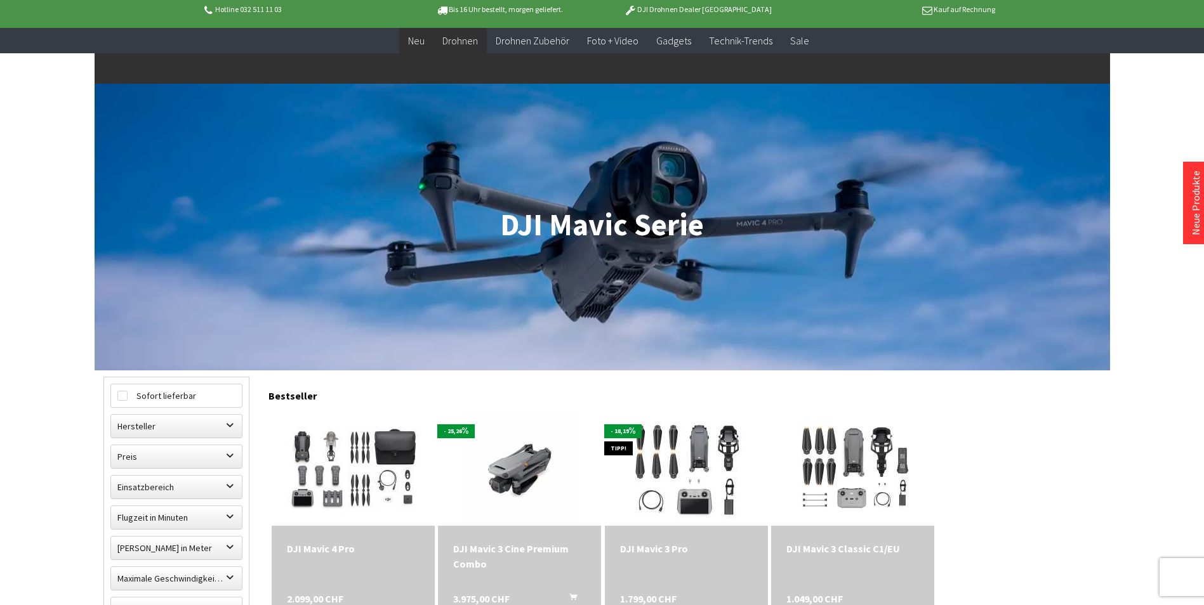
click at [418, 41] on span "Neu" at bounding box center [416, 40] width 16 height 13
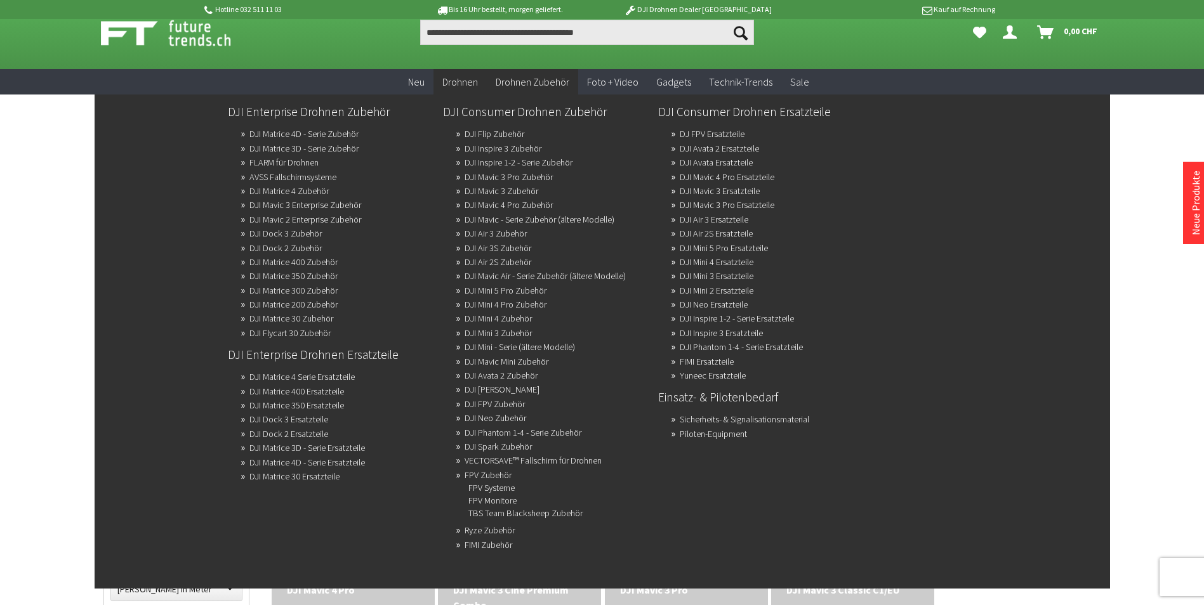
scroll to position [0, 0]
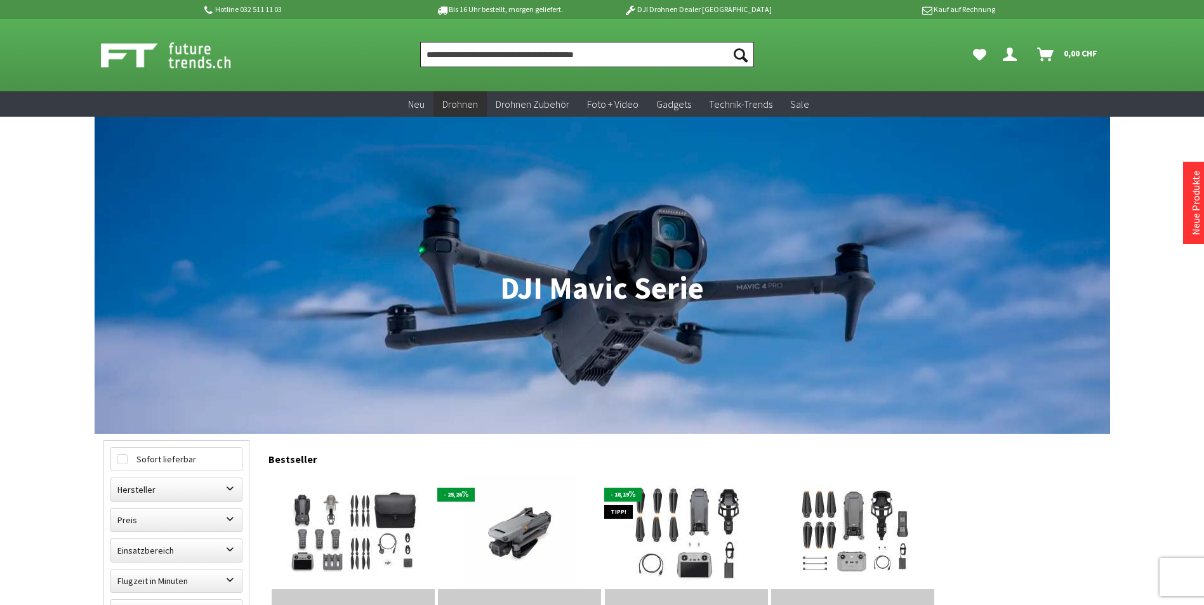
click at [496, 55] on input "Produkt, Marke, Kategorie, EAN, Artikelnummer…" at bounding box center [587, 54] width 334 height 25
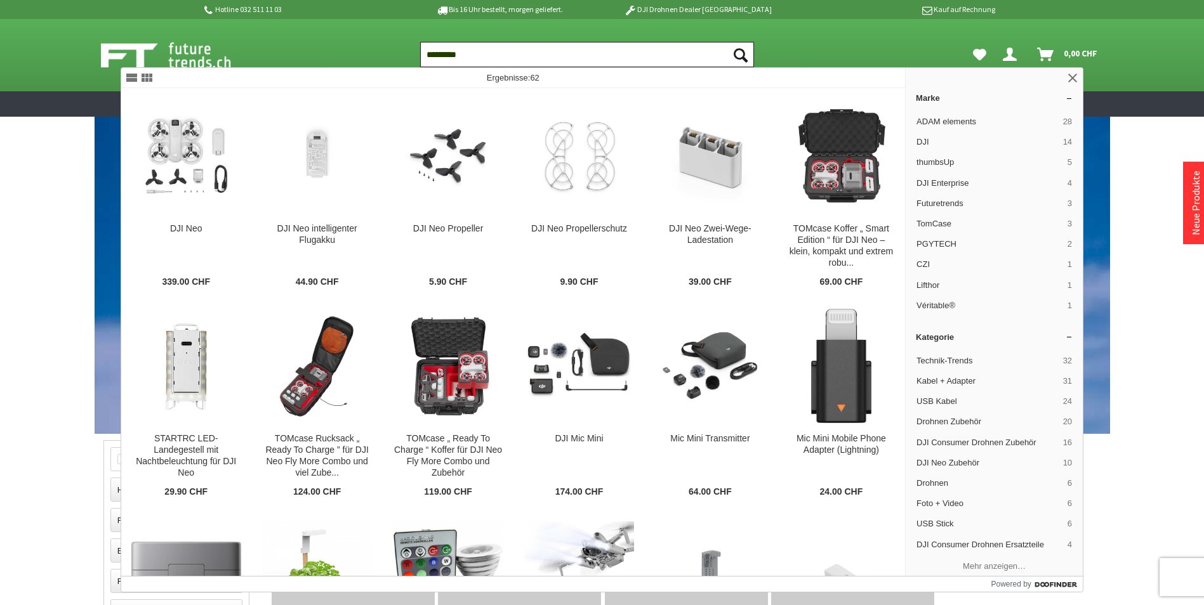
type input "*********"
click at [727, 42] on button "Suchen" at bounding box center [740, 54] width 27 height 25
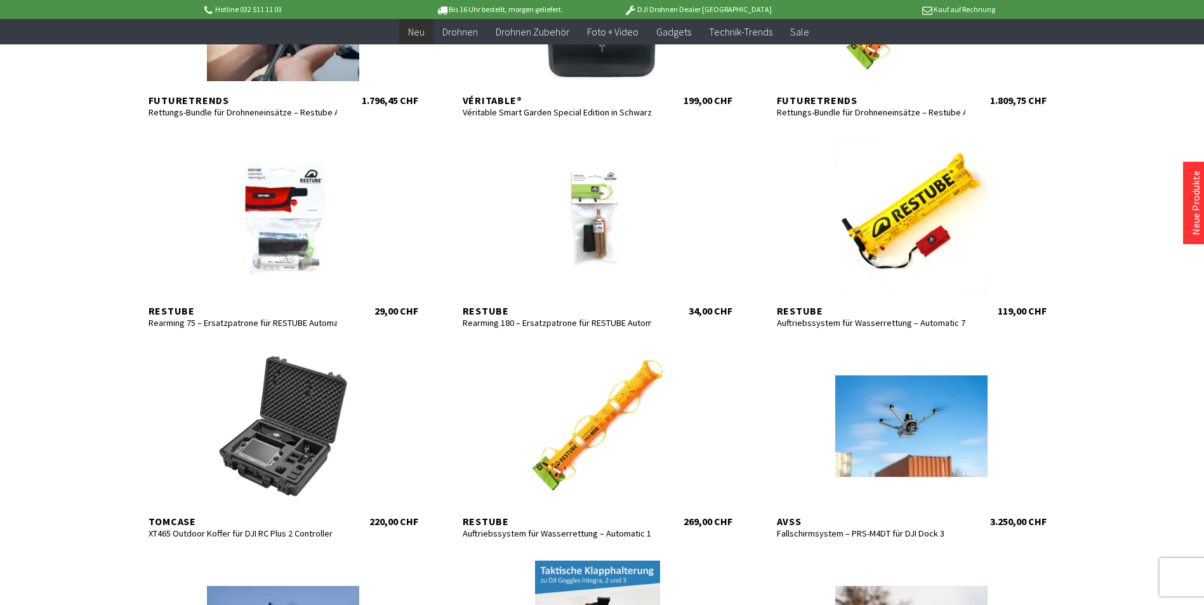
scroll to position [381, 0]
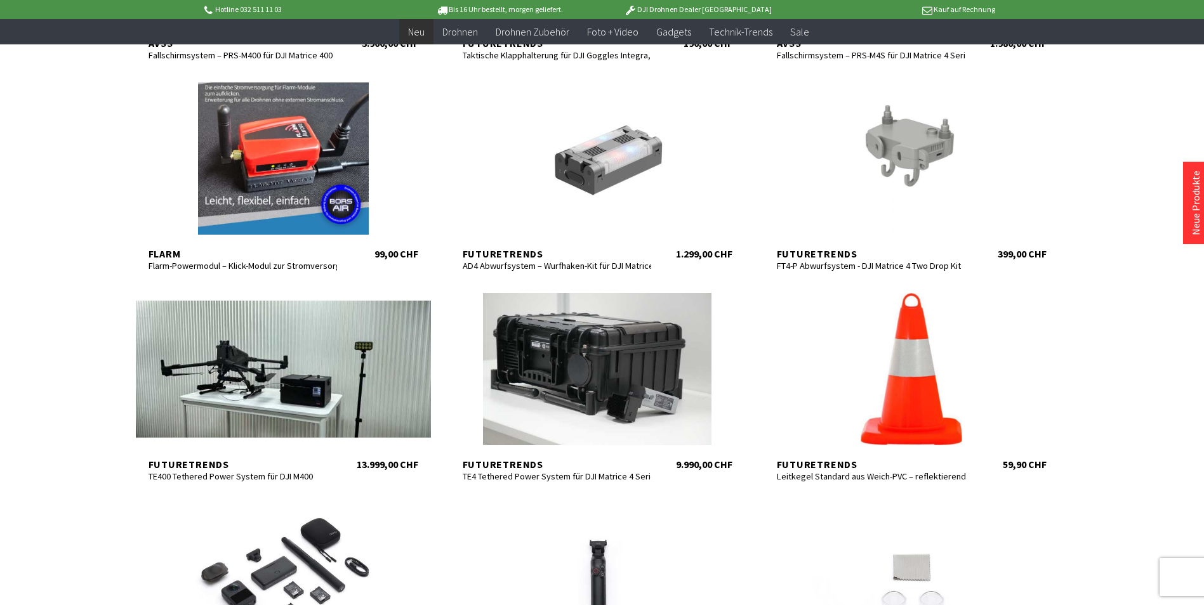
scroll to position [1079, 0]
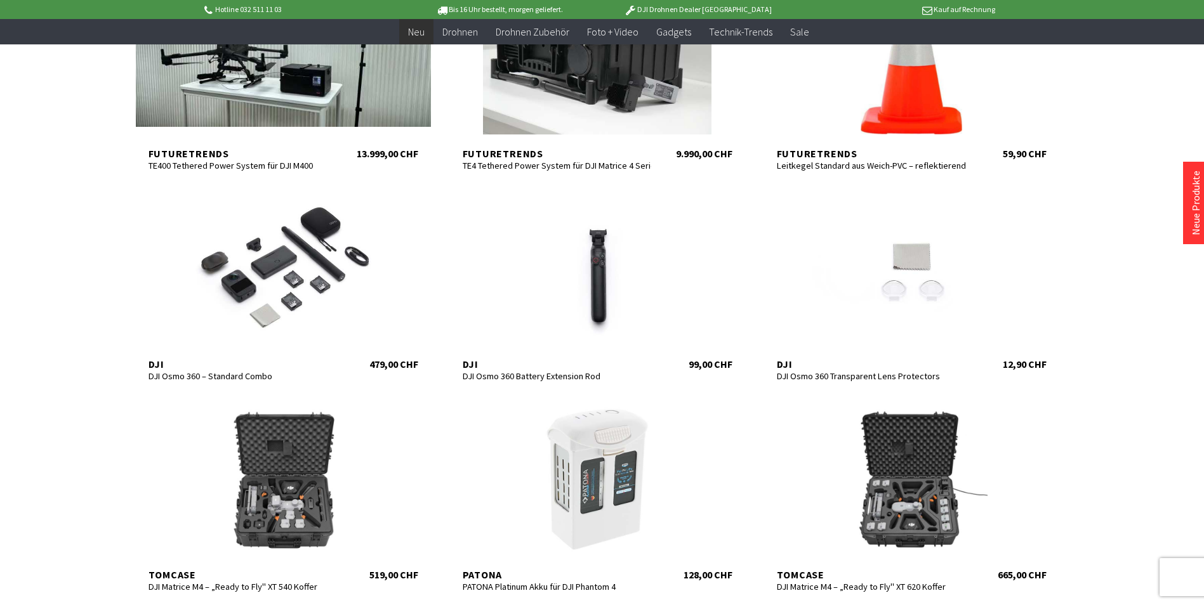
scroll to position [1523, 0]
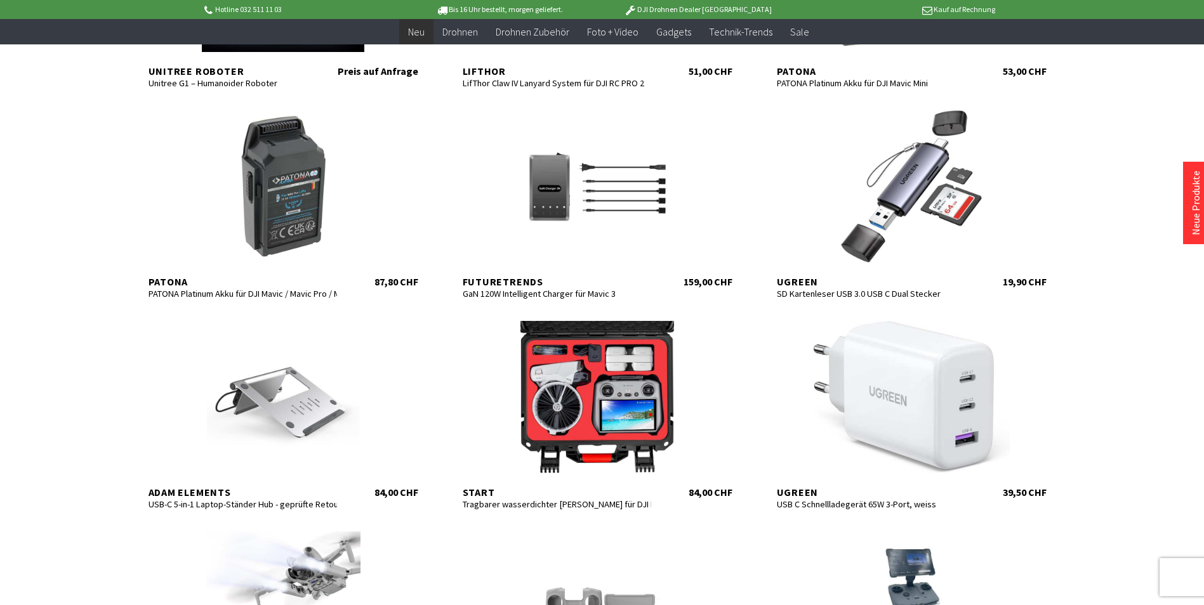
scroll to position [2919, 0]
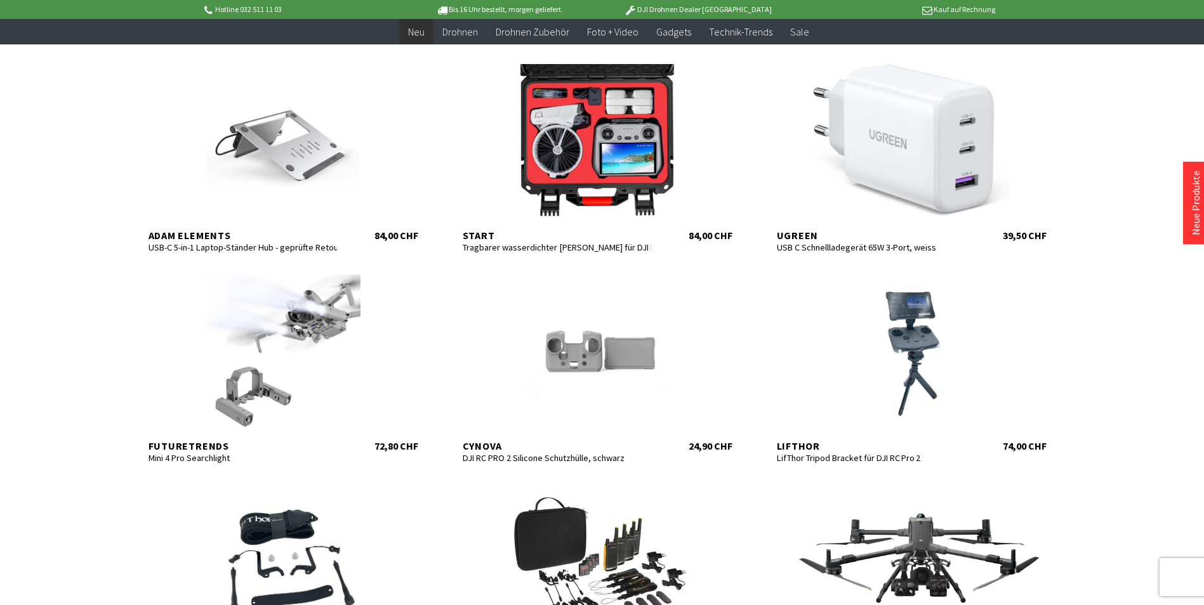
scroll to position [3237, 0]
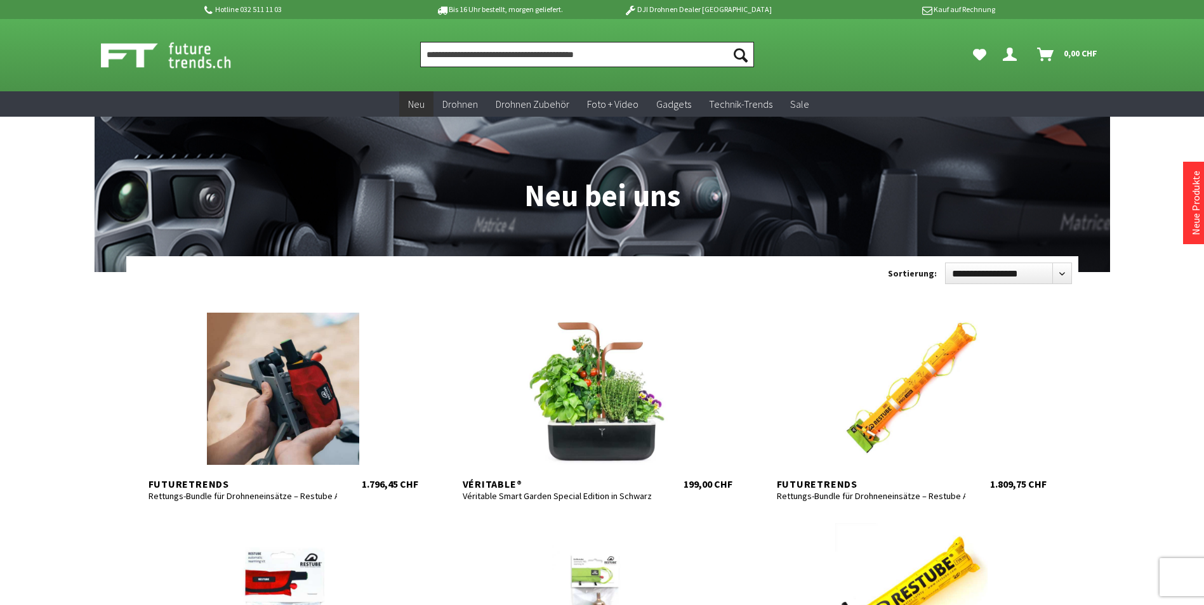
click at [526, 55] on input "Produkt, Marke, Kategorie, EAN, Artikelnummer…" at bounding box center [587, 54] width 334 height 25
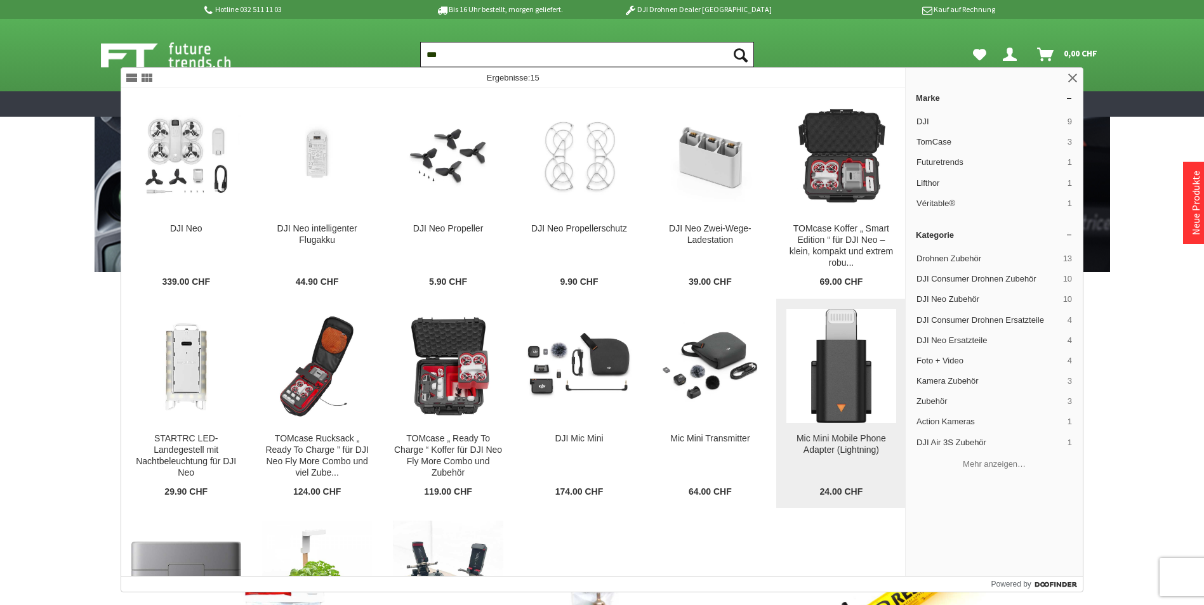
type input "***"
click at [843, 379] on img at bounding box center [841, 366] width 60 height 114
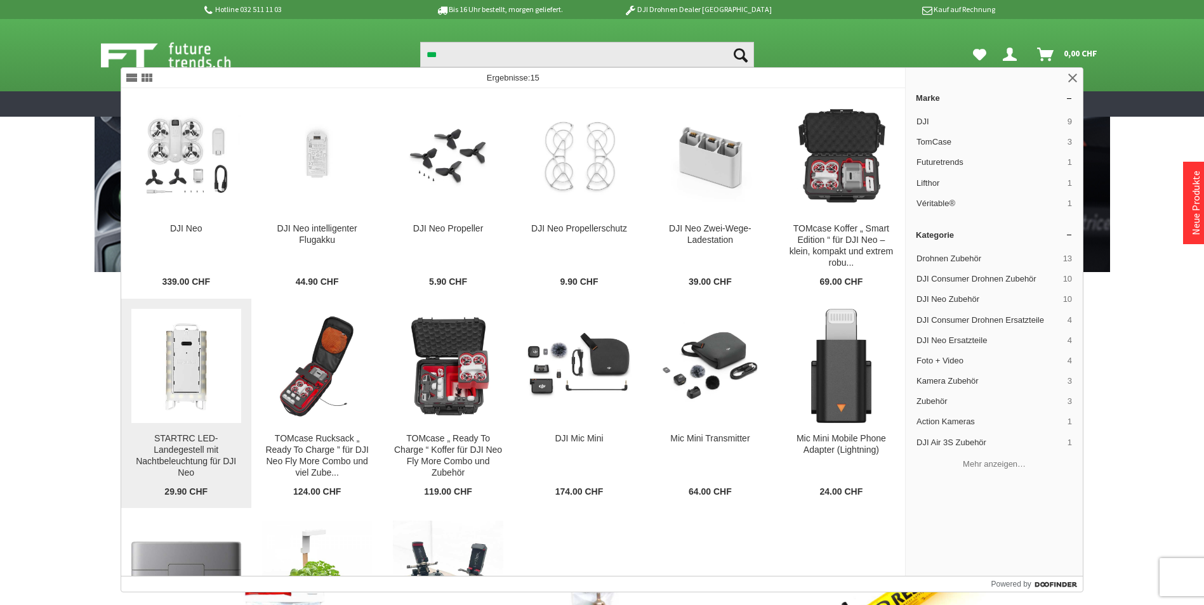
click at [180, 381] on img at bounding box center [186, 366] width 110 height 110
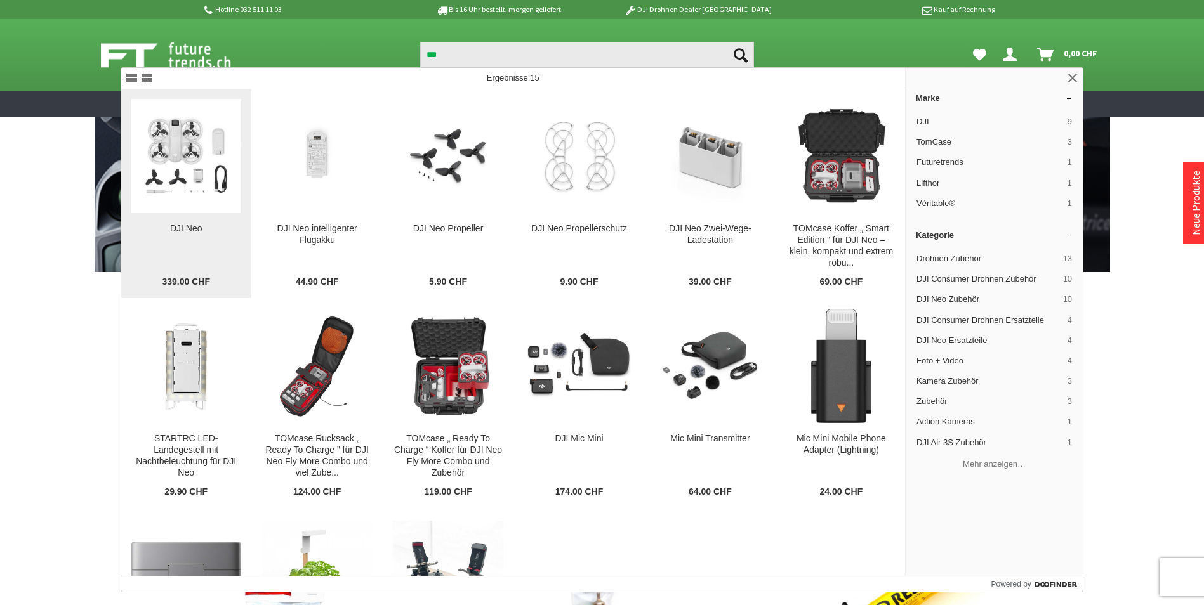
click at [184, 147] on img at bounding box center [186, 156] width 110 height 93
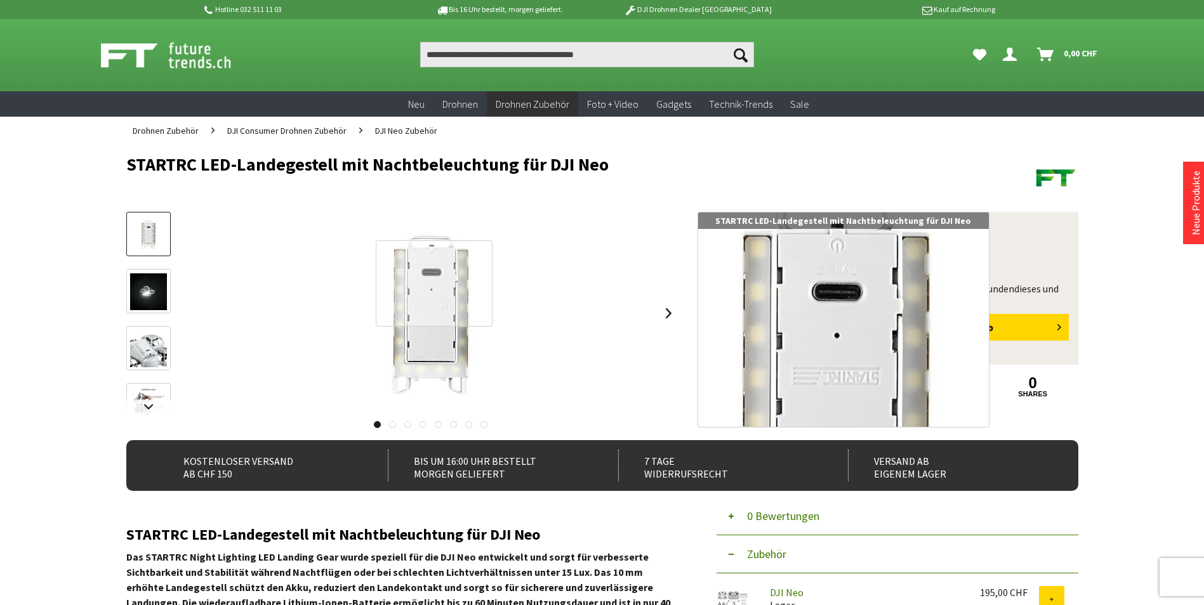
click at [435, 283] on div at bounding box center [434, 284] width 117 height 86
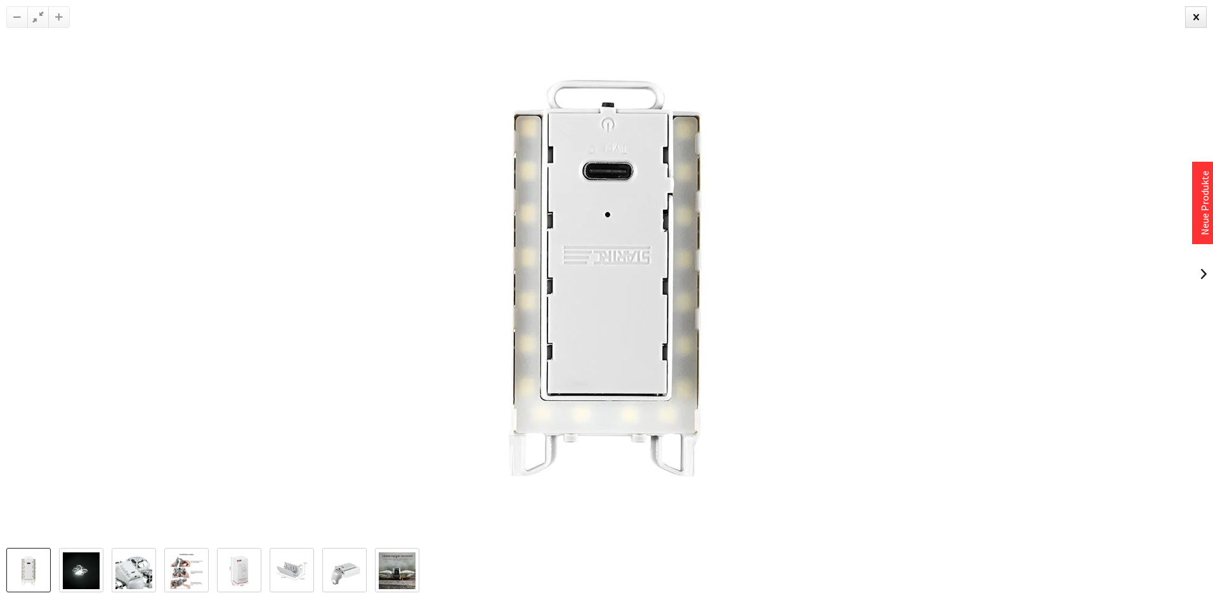
click at [67, 569] on img at bounding box center [81, 571] width 37 height 37
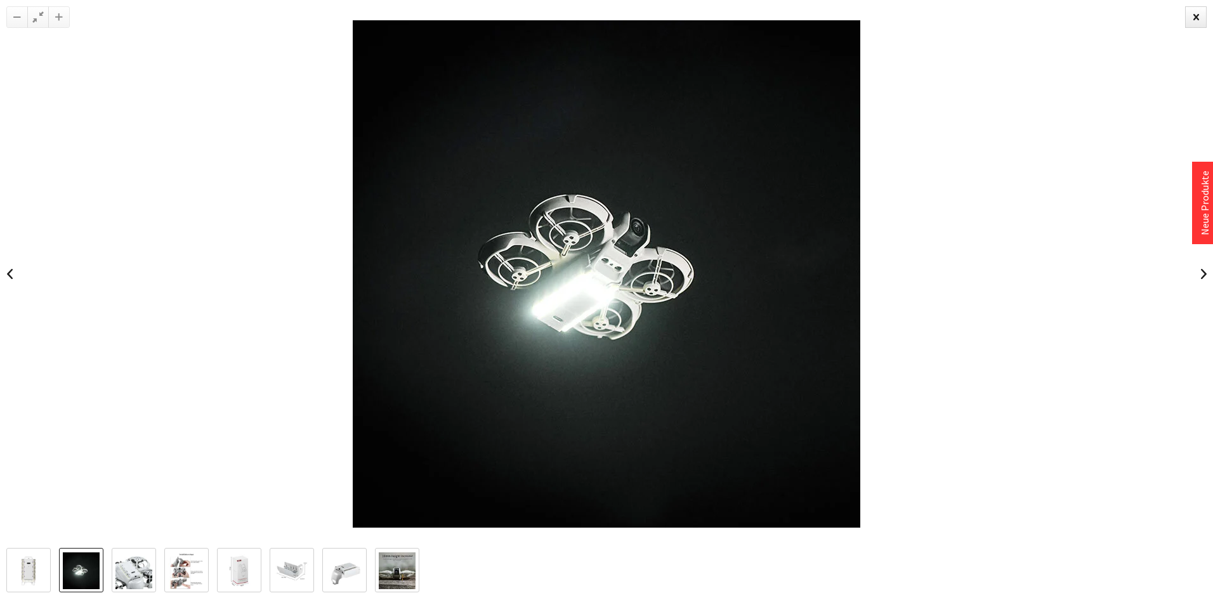
click at [151, 573] on img at bounding box center [133, 571] width 37 height 37
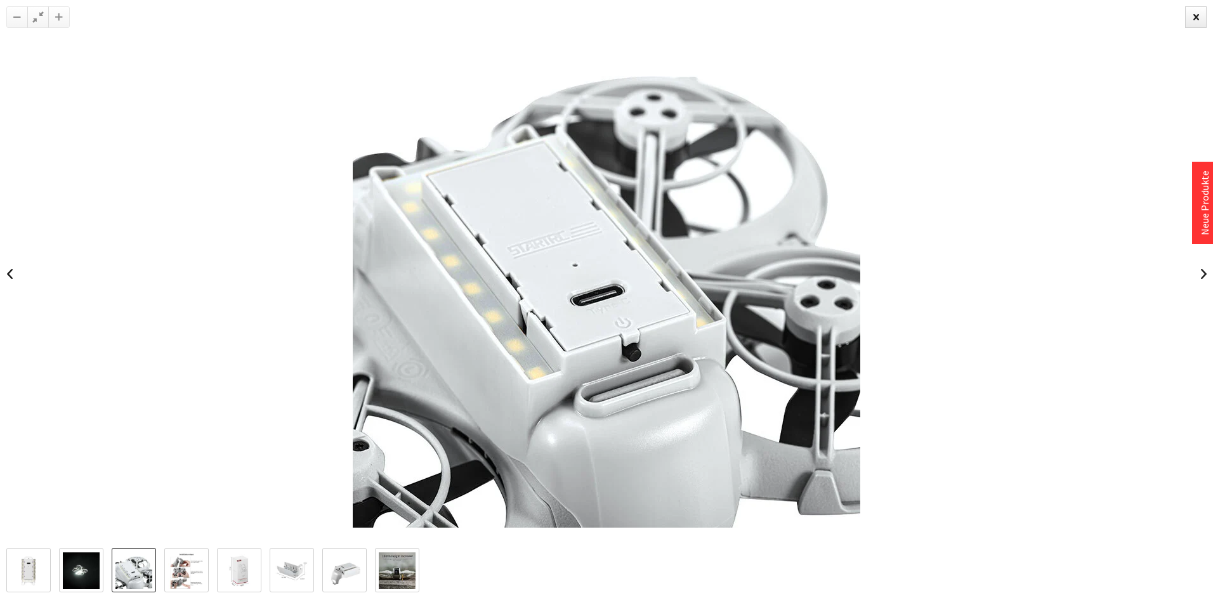
click at [198, 579] on img at bounding box center [186, 571] width 37 height 37
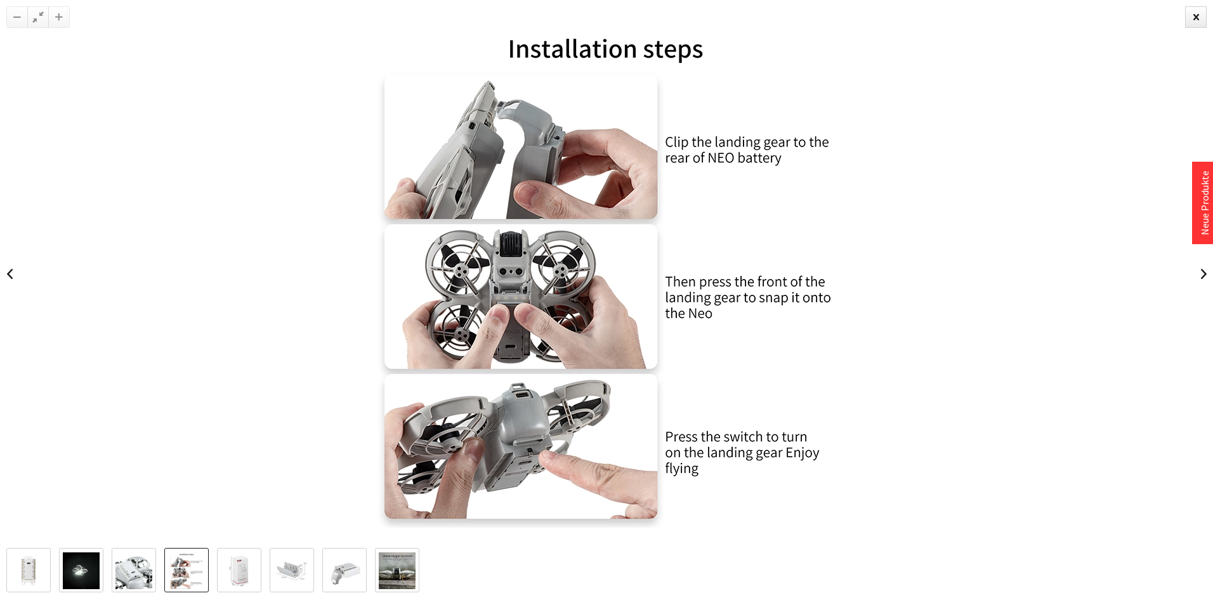
click at [252, 567] on img at bounding box center [239, 571] width 37 height 37
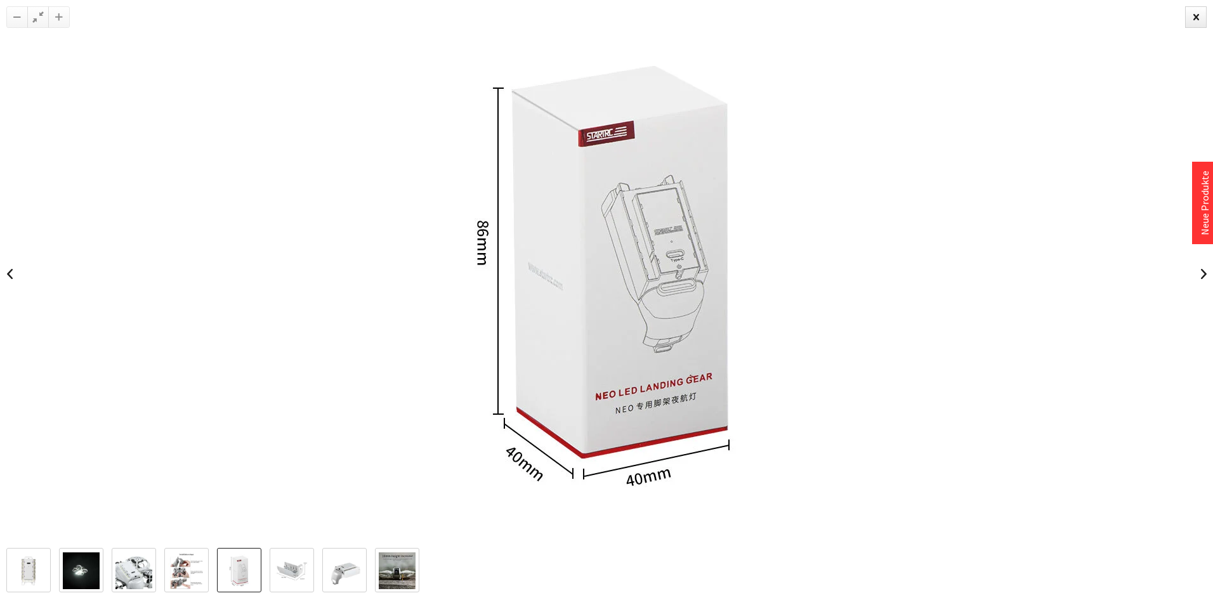
click at [298, 570] on img at bounding box center [292, 571] width 37 height 37
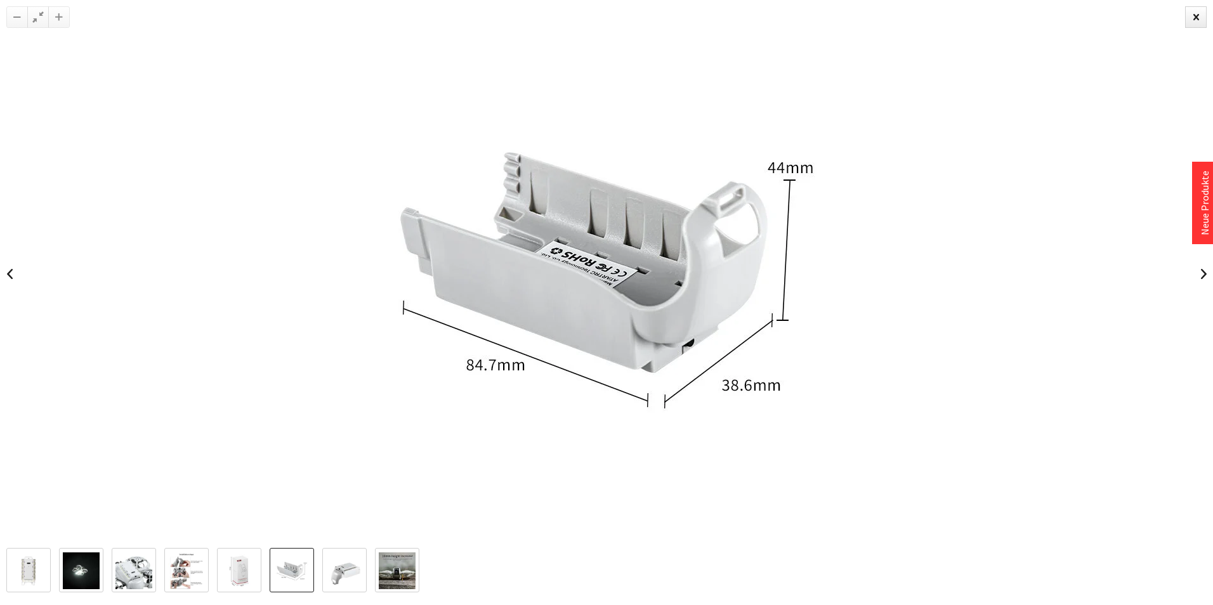
click at [342, 570] on img at bounding box center [344, 571] width 37 height 37
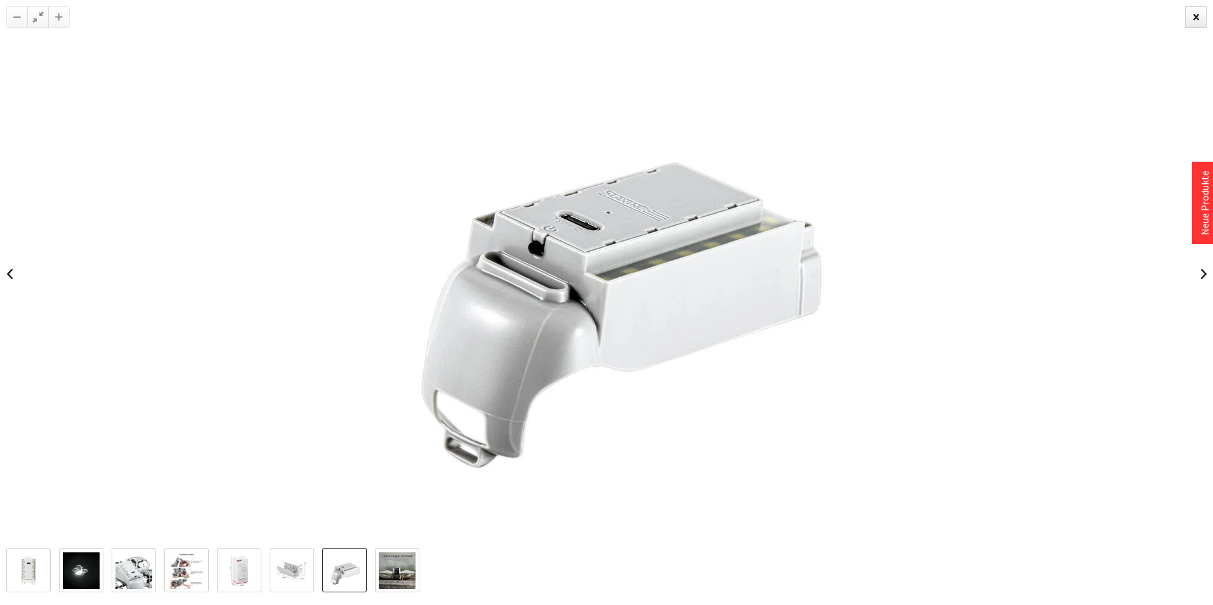
click at [390, 572] on img at bounding box center [397, 571] width 37 height 37
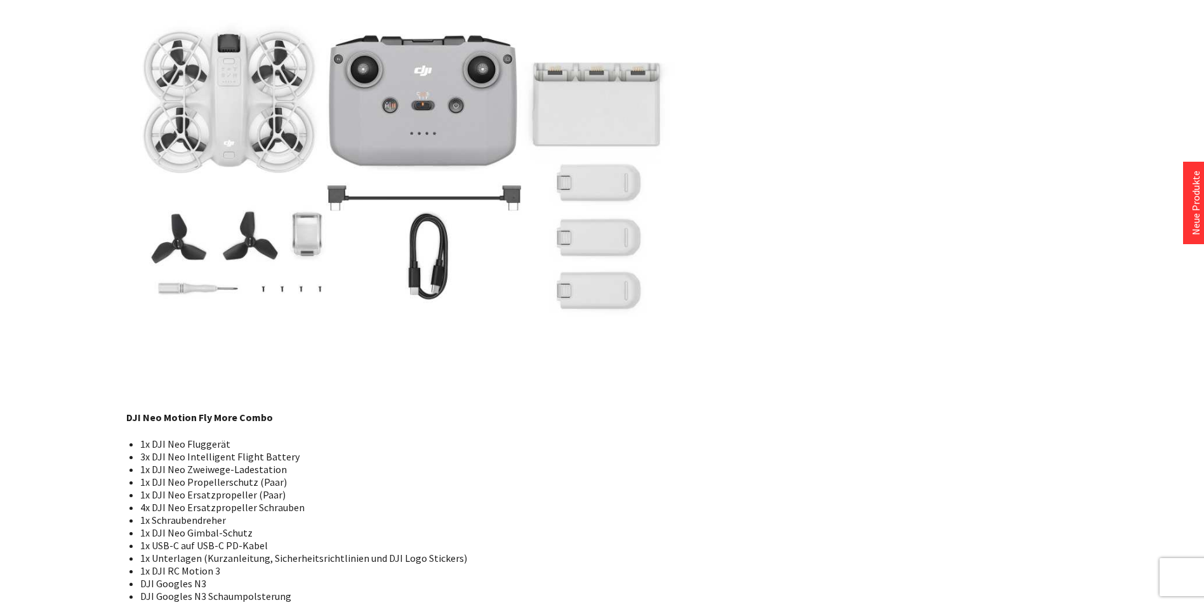
scroll to position [11931, 0]
drag, startPoint x: 262, startPoint y: 292, endPoint x: 127, endPoint y: 297, distance: 135.3
click at [127, 411] on p "DJI Neo Motion Fly More Combo" at bounding box center [402, 418] width 552 height 15
copy strong "DJI Neo Motion Fly More Combo"
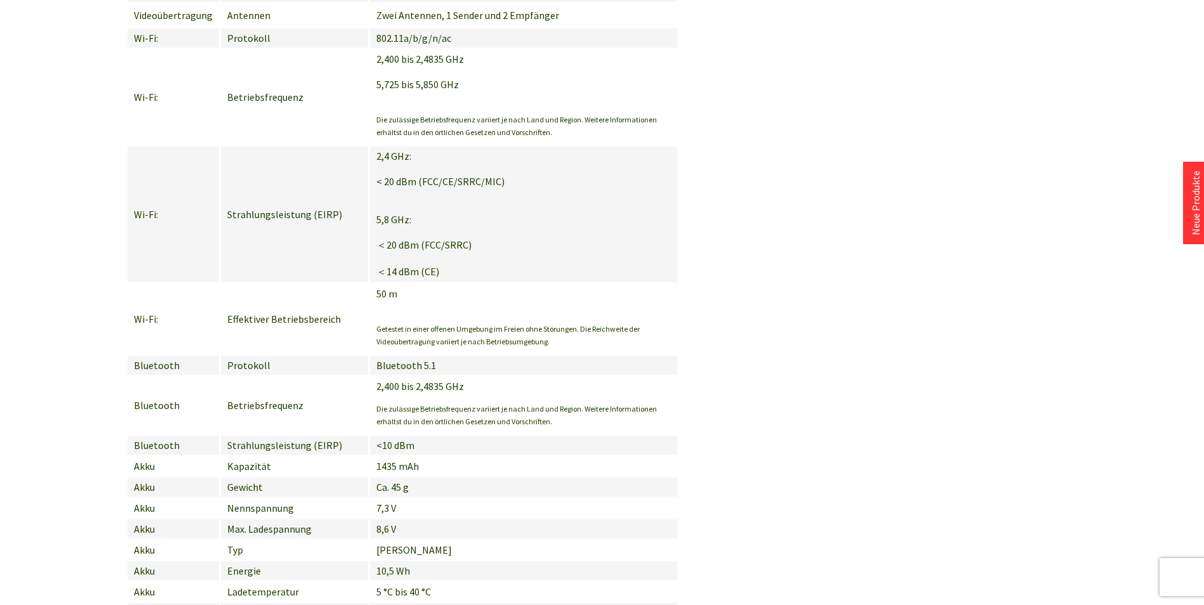
scroll to position [9011, 0]
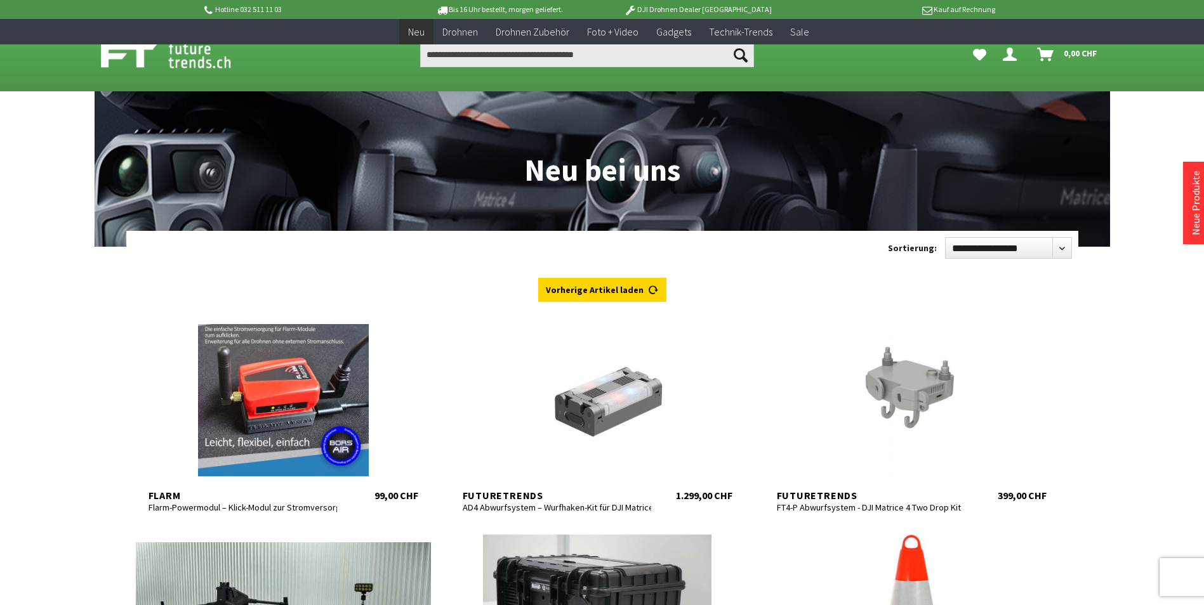
scroll to position [4163, 0]
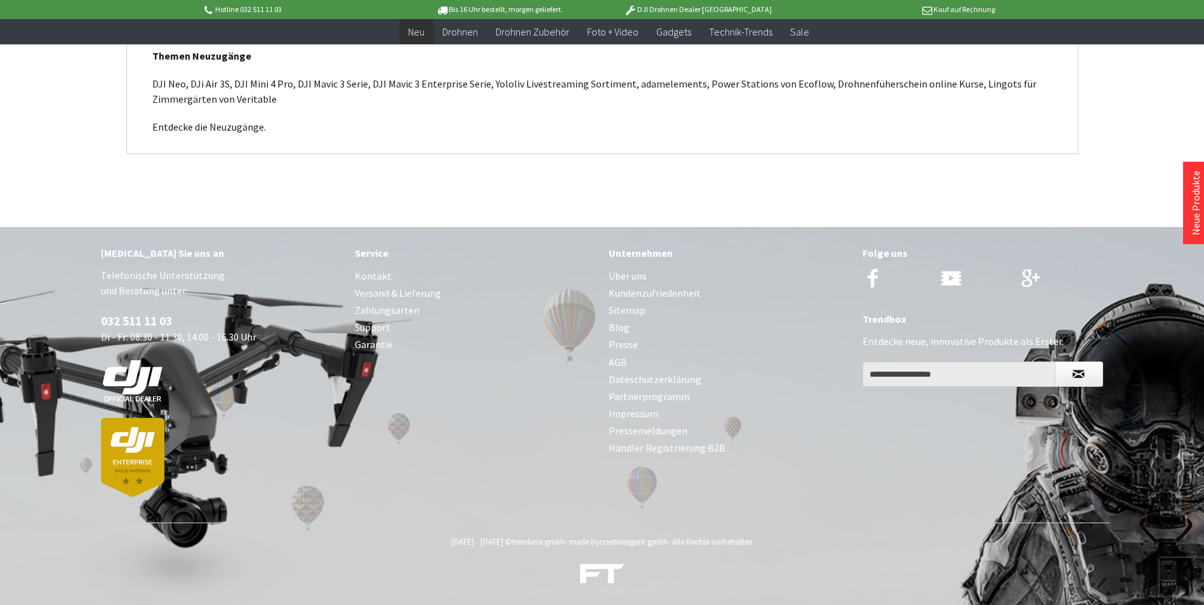
scroll to position [3655, 0]
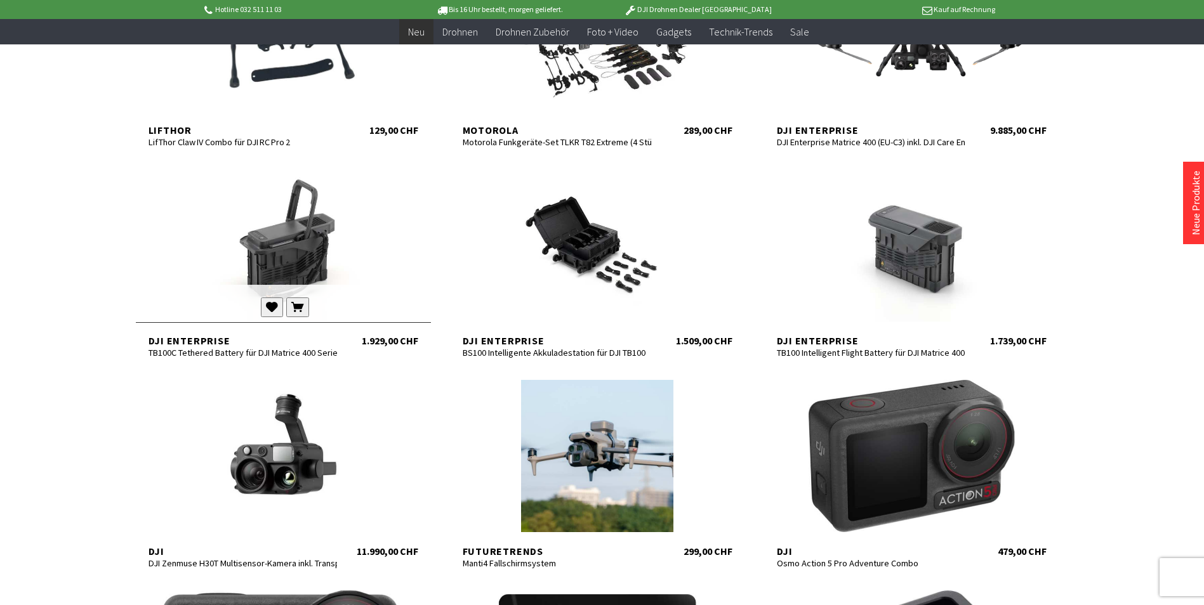
scroll to position [2450, 0]
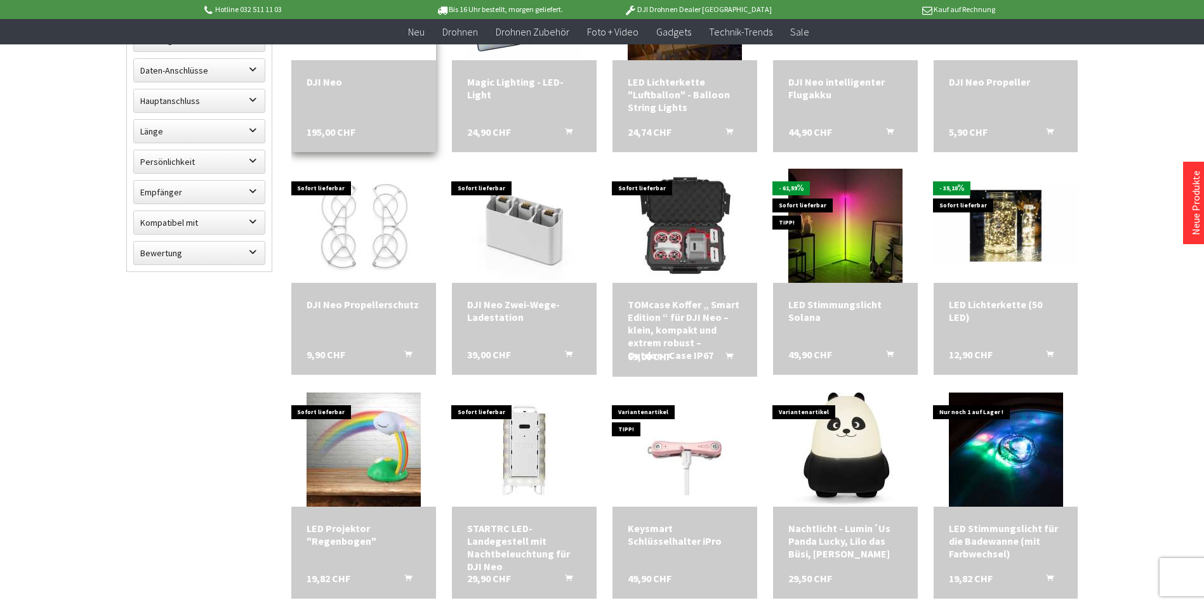
scroll to position [127, 0]
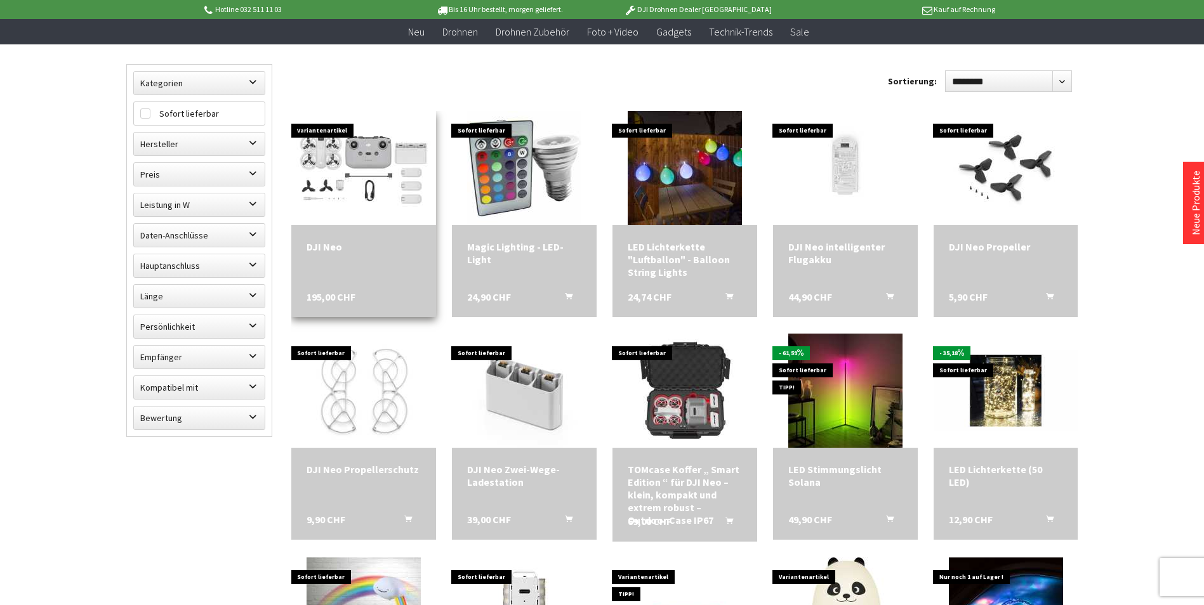
click at [362, 159] on img at bounding box center [363, 168] width 135 height 114
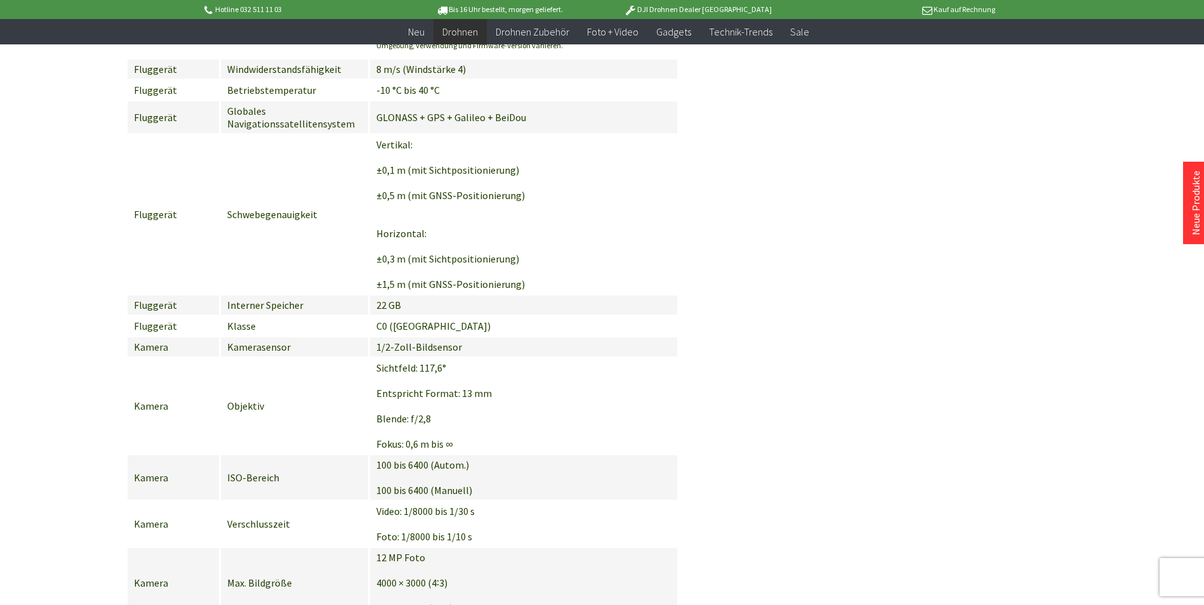
scroll to position [6538, 0]
